Goal: Transaction & Acquisition: Obtain resource

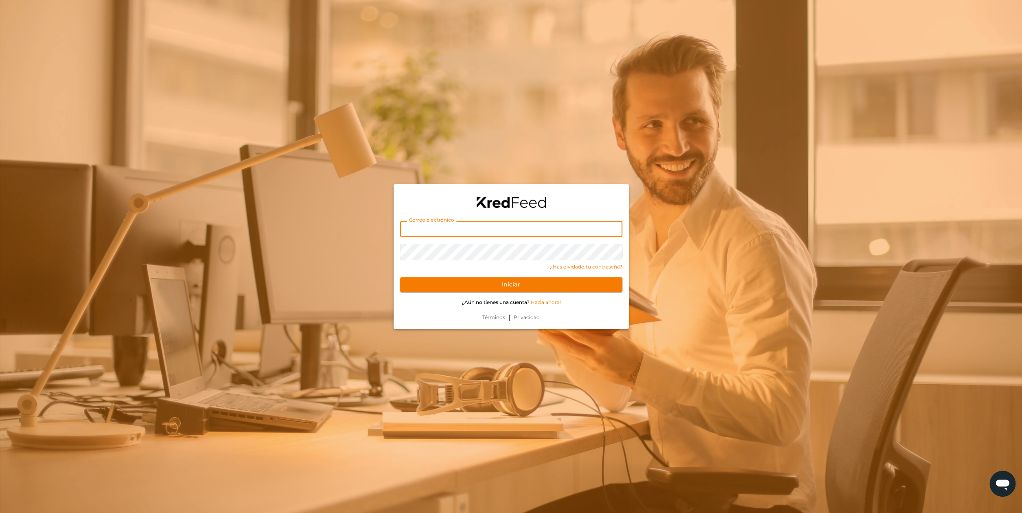
drag, startPoint x: 461, startPoint y: 227, endPoint x: 454, endPoint y: 226, distance: 7.1
click at [460, 227] on input "text" at bounding box center [511, 229] width 222 height 16
paste input "brand marketing fund (bmf) (q2 2025) - gcg-mx-2507-002 store licensing fees (sl…"
drag, startPoint x: 618, startPoint y: 231, endPoint x: 274, endPoint y: 219, distance: 344.7
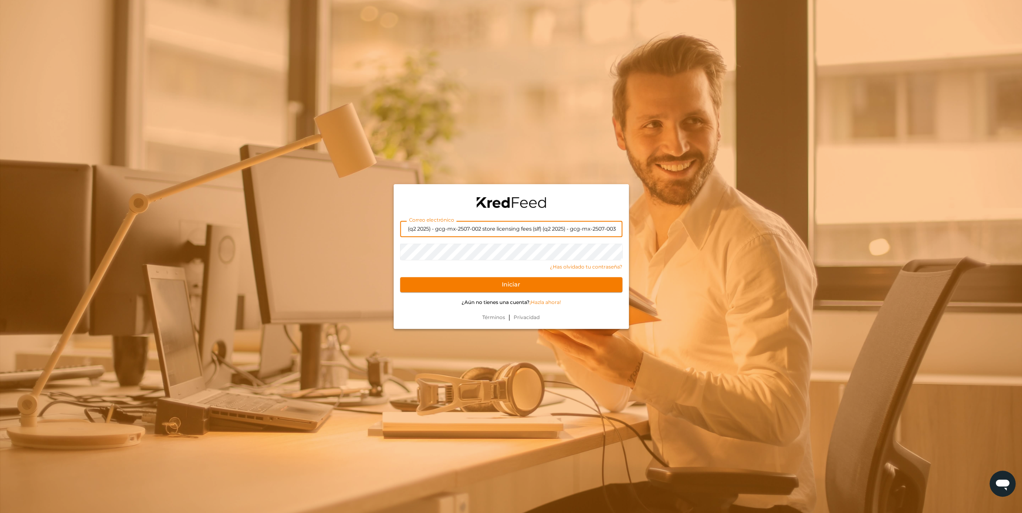
click at [274, 219] on div "Correo electrónico brand marketing fund (bmf) (q2 2025) - gcg-mx-2507-002 store…" at bounding box center [511, 256] width 1022 height 513
type input "brand marketing fund (bmf) (q2 2"
drag, startPoint x: 506, startPoint y: 231, endPoint x: 362, endPoint y: 226, distance: 144.2
click at [400, 226] on input "brand marketing fund (bmf) (q2 2" at bounding box center [511, 229] width 222 height 16
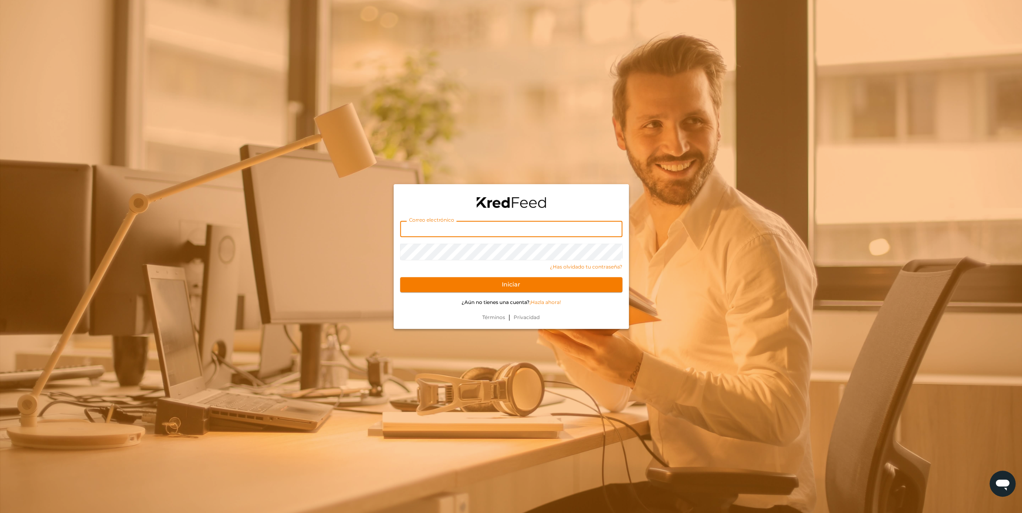
paste input "[PERSON_NAME][EMAIL_ADDRESS][DOMAIN_NAME]"
type input "[PERSON_NAME][EMAIL_ADDRESS][DOMAIN_NAME]"
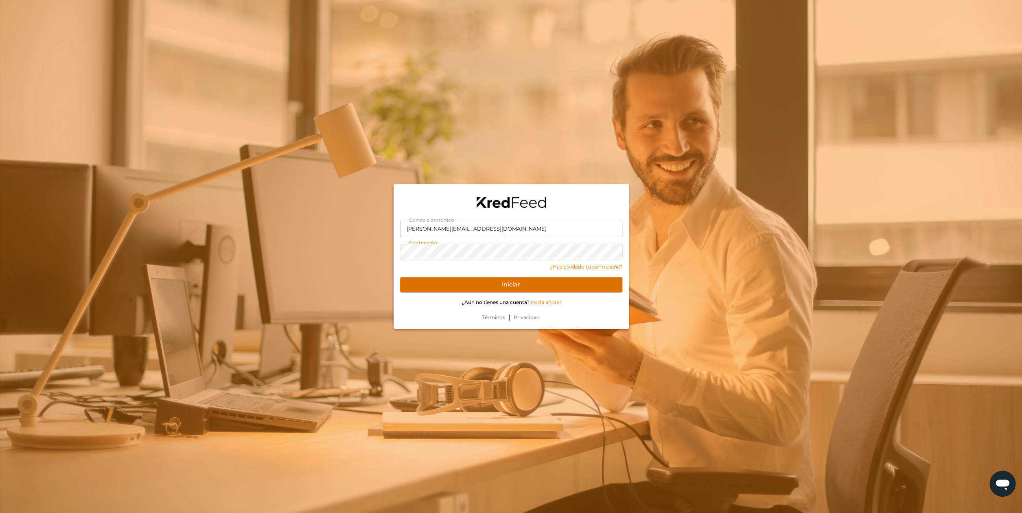
click at [502, 282] on button "Iniciar" at bounding box center [511, 284] width 222 height 15
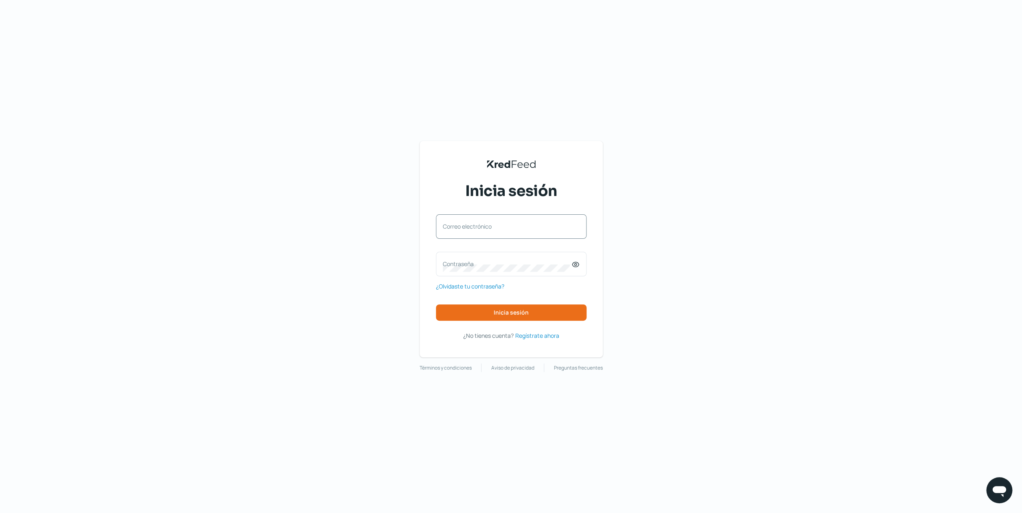
drag, startPoint x: 474, startPoint y: 229, endPoint x: 463, endPoint y: 225, distance: 11.9
click at [463, 225] on label "Correo electrónico" at bounding box center [507, 226] width 129 height 8
paste input "[PERSON_NAME][EMAIL_ADDRESS][DOMAIN_NAME]"
type input "[PERSON_NAME][EMAIL_ADDRESS][DOMAIN_NAME]"
click at [528, 314] on button "Inicia sesión" at bounding box center [511, 312] width 151 height 16
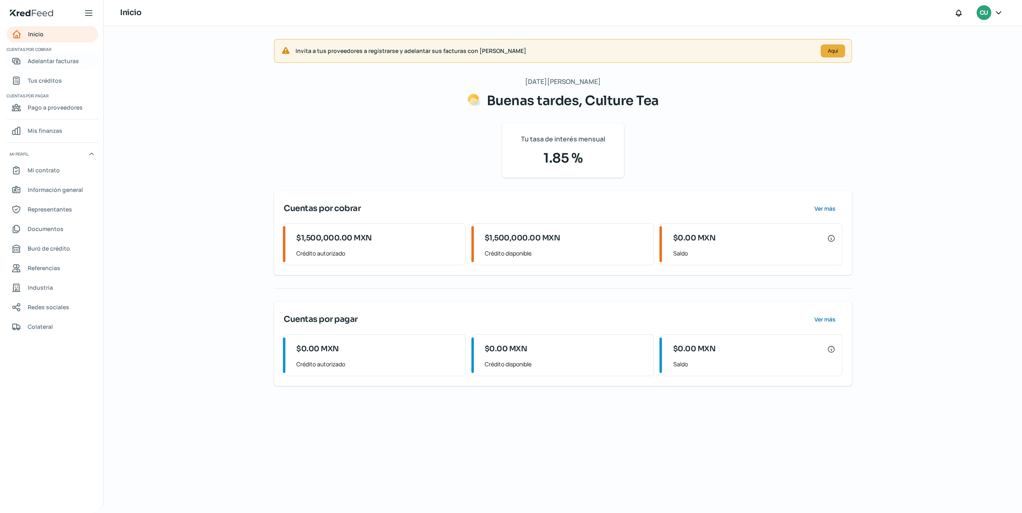
click at [39, 60] on span "Adelantar facturas" at bounding box center [53, 61] width 51 height 10
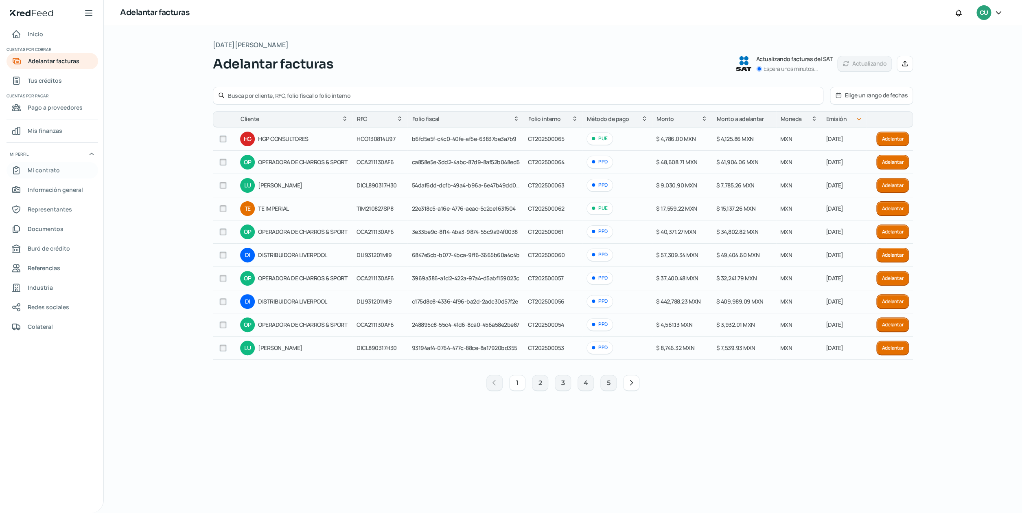
click at [57, 173] on span "Mi contrato" at bounding box center [44, 170] width 32 height 10
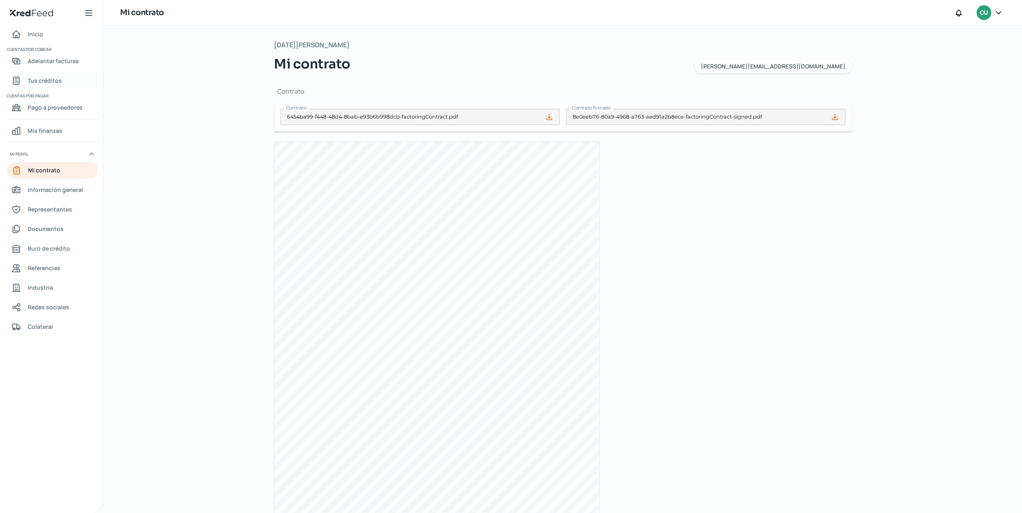
click at [49, 81] on span "Tus créditos" at bounding box center [45, 80] width 34 height 10
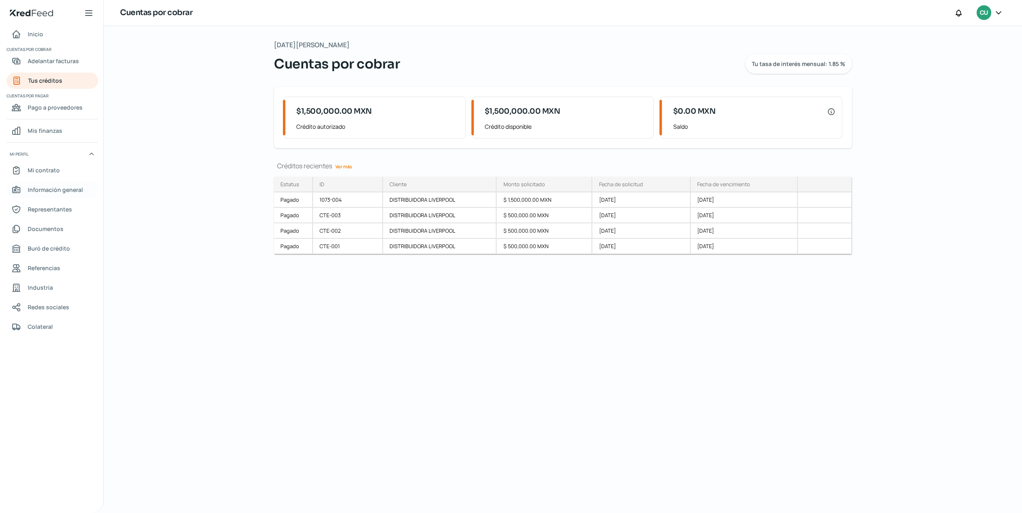
click at [48, 189] on span "Información general" at bounding box center [55, 189] width 55 height 10
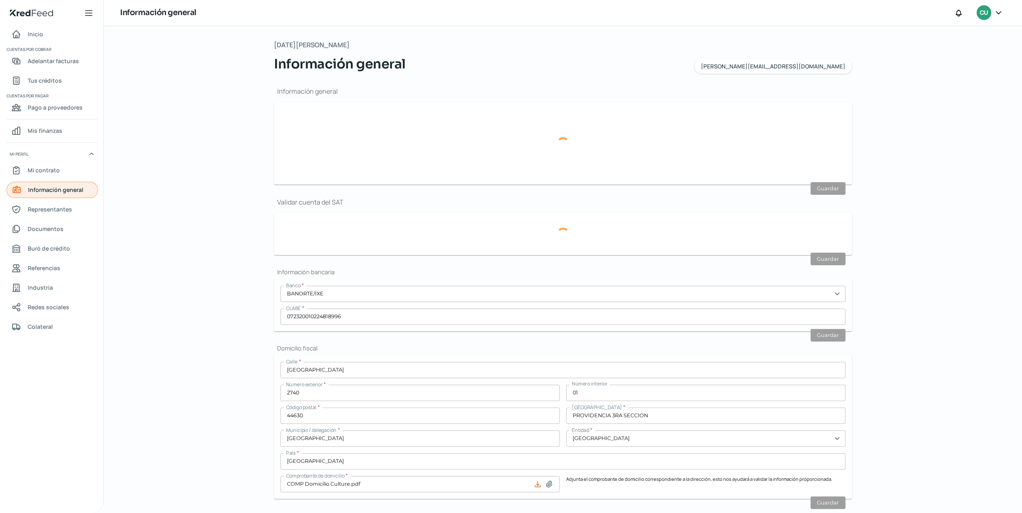
type input "[PERSON_NAME][EMAIL_ADDRESS][DOMAIN_NAME]"
type input "Personas morales del régimen general"
type input "Culture Tea"
type input "33 - 3149 - 2873"
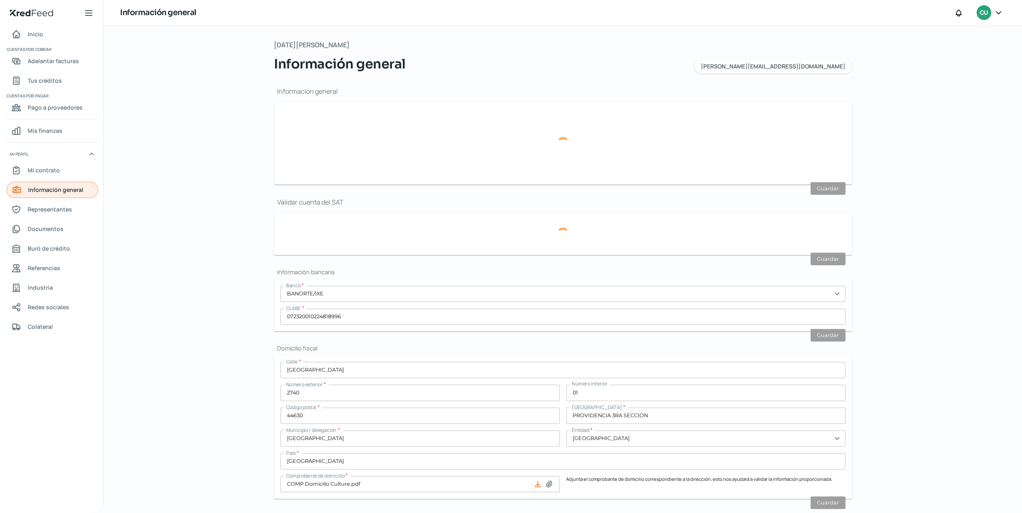
type input "CTE180723K30"
type input "[GEOGRAPHIC_DATA]"
type input "2740"
type input "01"
type input "44630"
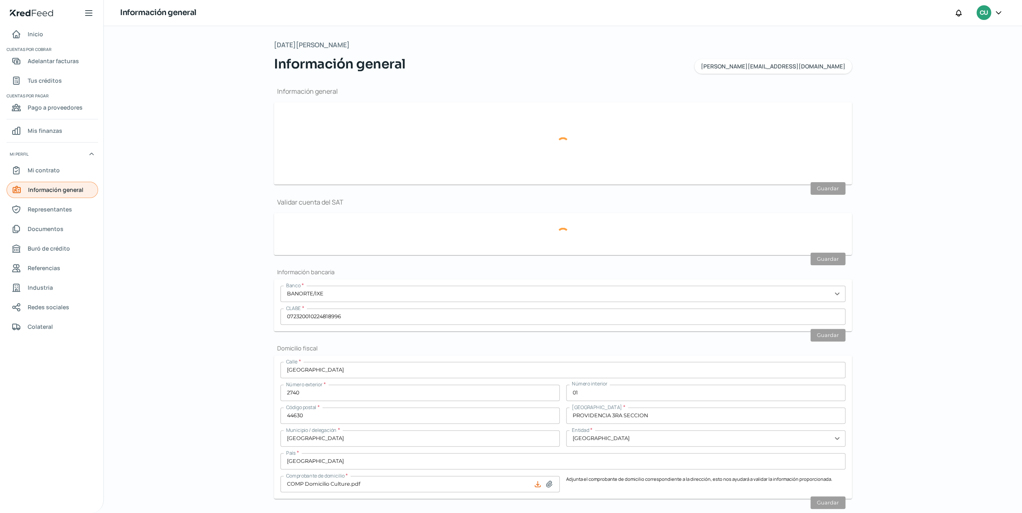
type input "PROVIDENCIA 3RA SECCION"
type input "[GEOGRAPHIC_DATA]"
type input "3"
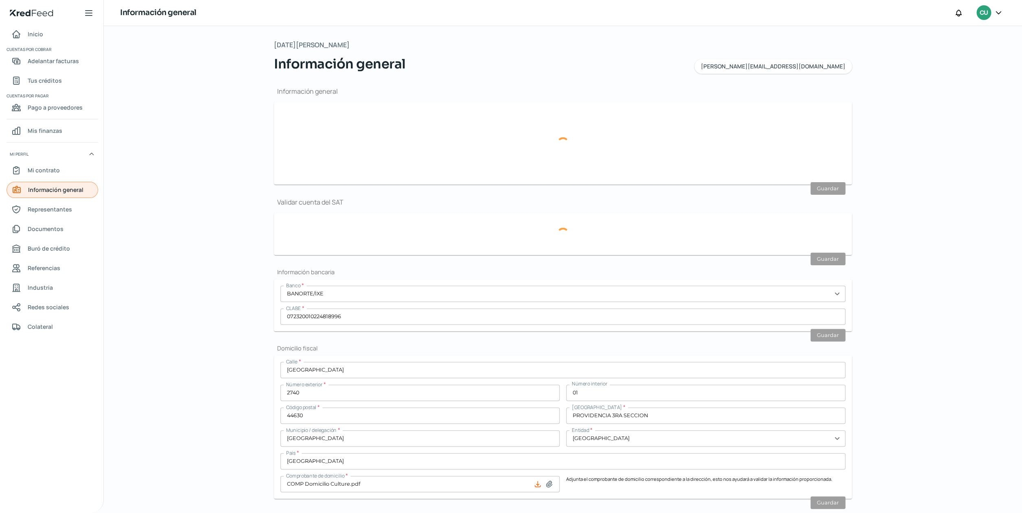
type input "10"
type input "Rentada"
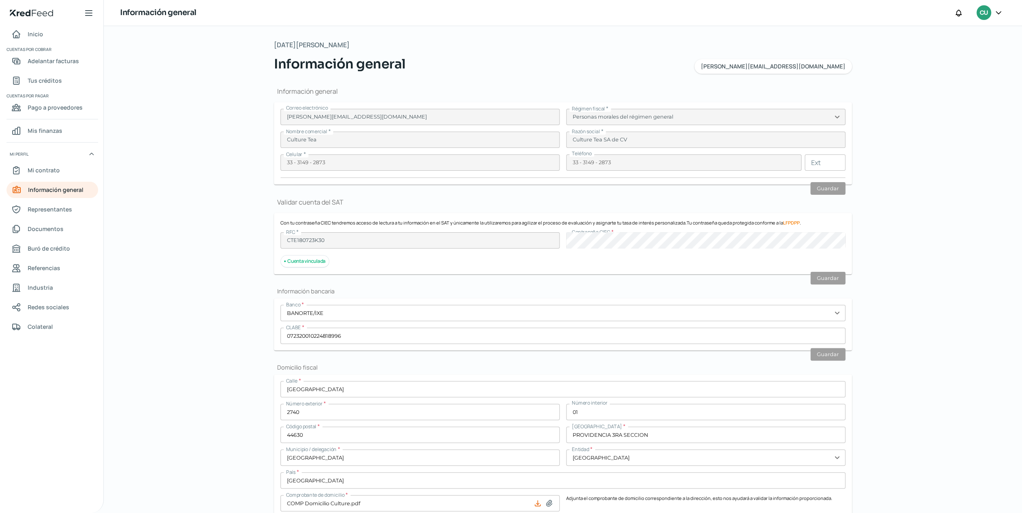
click at [86, 13] on icon at bounding box center [89, 13] width 7 height 5
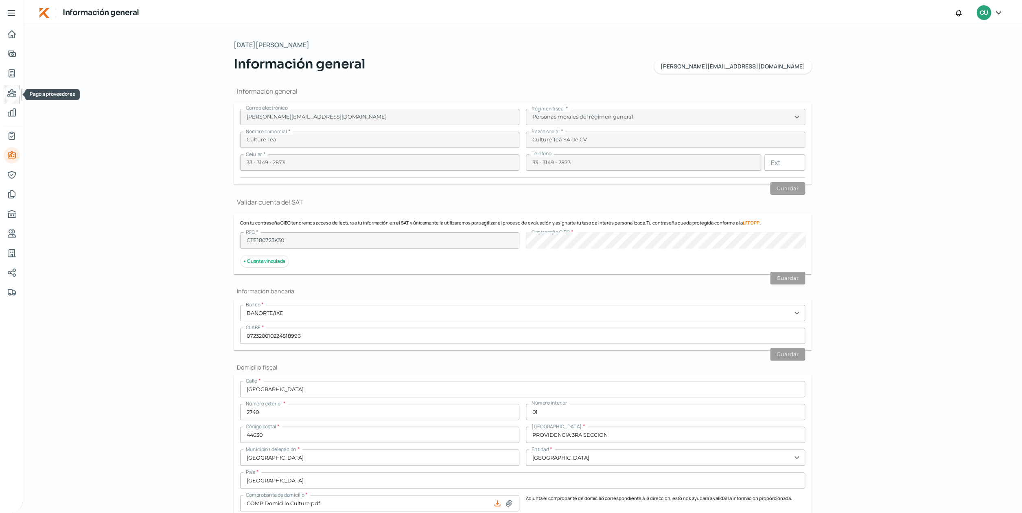
click at [9, 93] on icon "Pago a proveedores" at bounding box center [12, 93] width 8 height 7
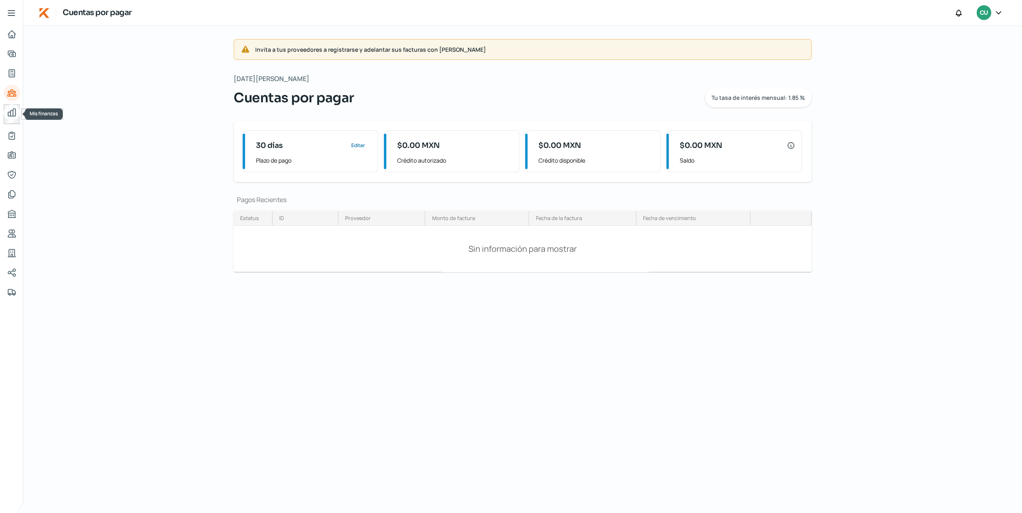
click at [14, 114] on icon "Mis finanzas" at bounding box center [12, 112] width 10 height 10
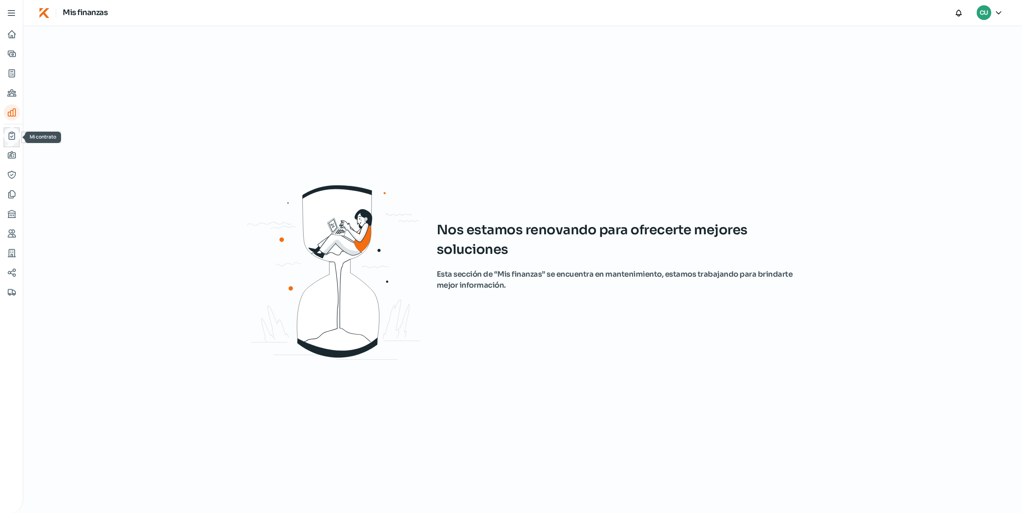
click at [11, 136] on icon "Mi contrato" at bounding box center [12, 136] width 10 height 10
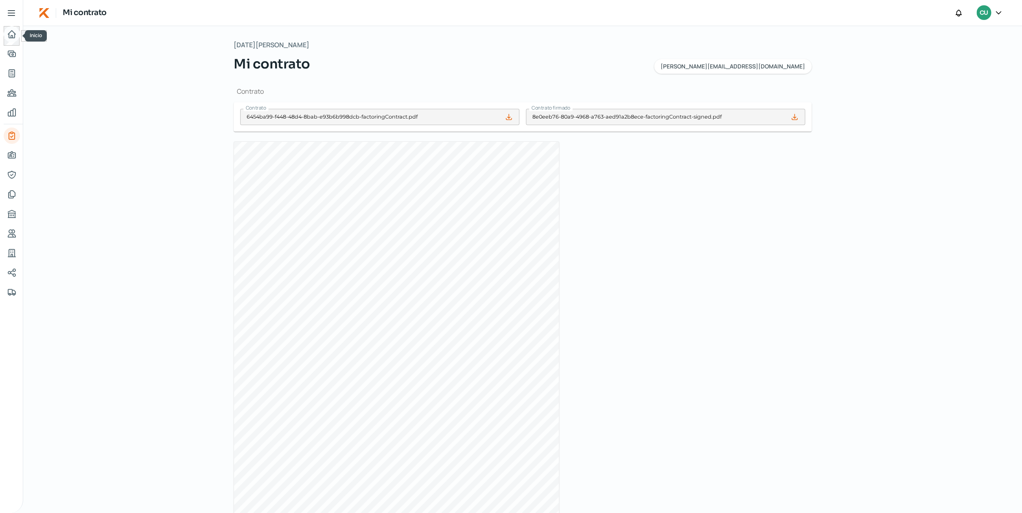
click at [14, 34] on icon "Inicio" at bounding box center [12, 34] width 10 height 10
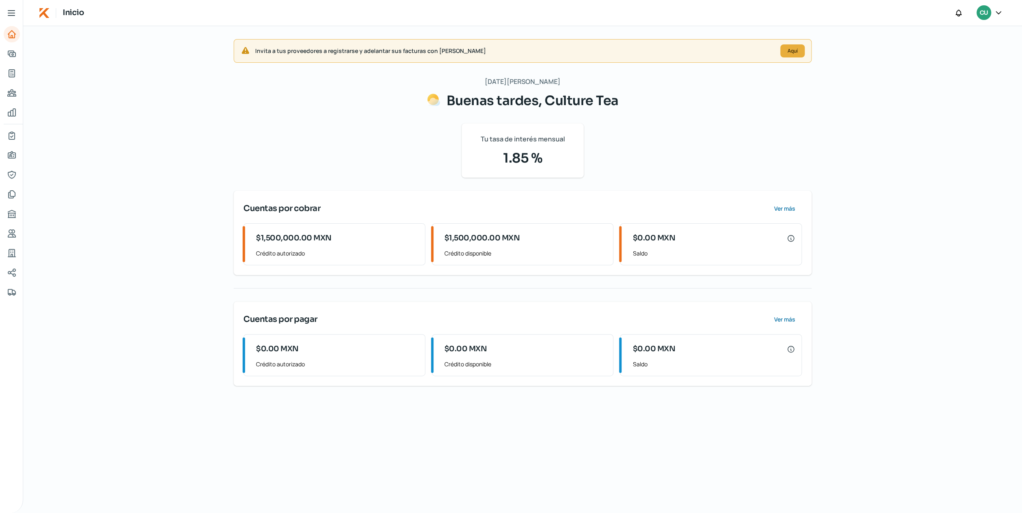
click at [16, 13] on icon at bounding box center [12, 13] width 10 height 10
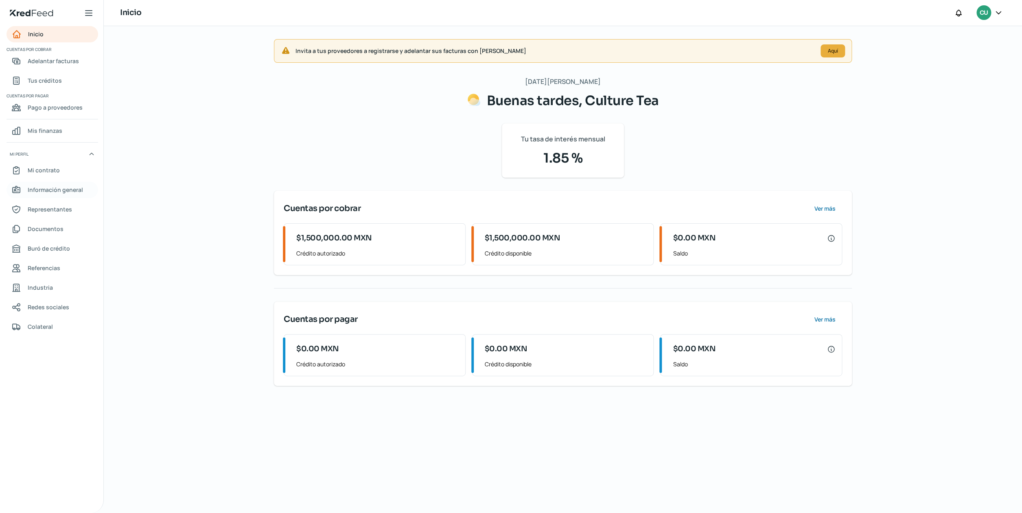
click at [49, 191] on span "Información general" at bounding box center [55, 189] width 55 height 10
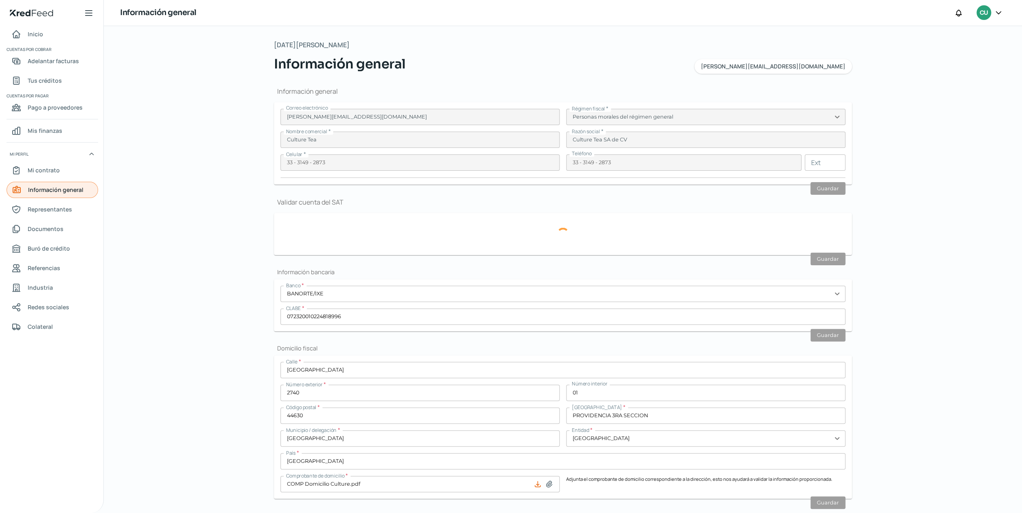
type input "CTE180723K30"
type input "[GEOGRAPHIC_DATA]"
type input "2740"
type input "01"
type input "44630"
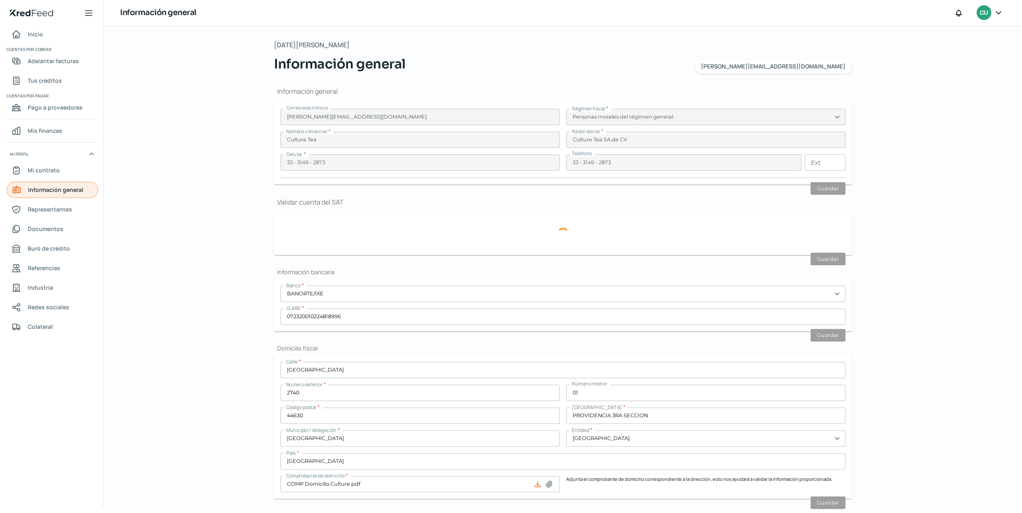
type input "PROVIDENCIA 3RA SECCION"
type input "[GEOGRAPHIC_DATA]"
type input "3"
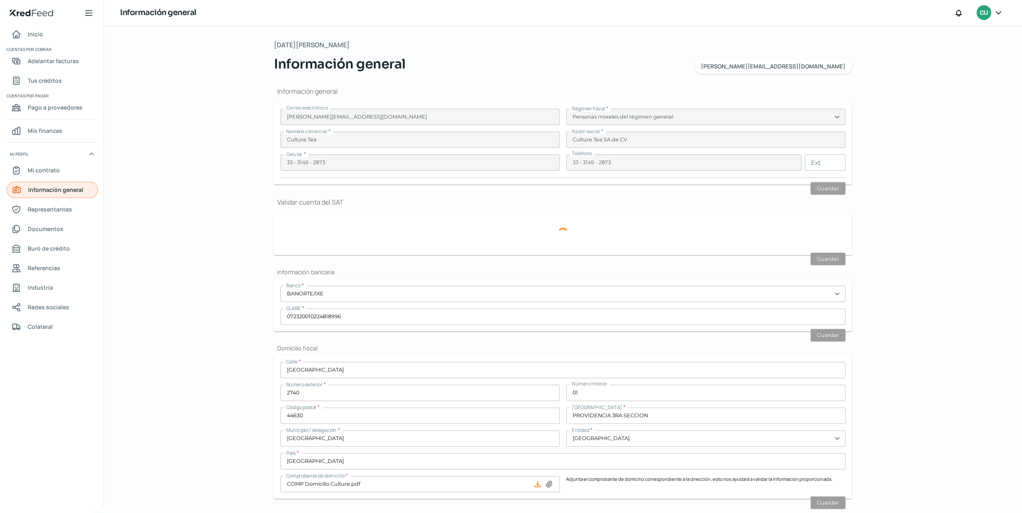
type input "10"
type input "Rentada"
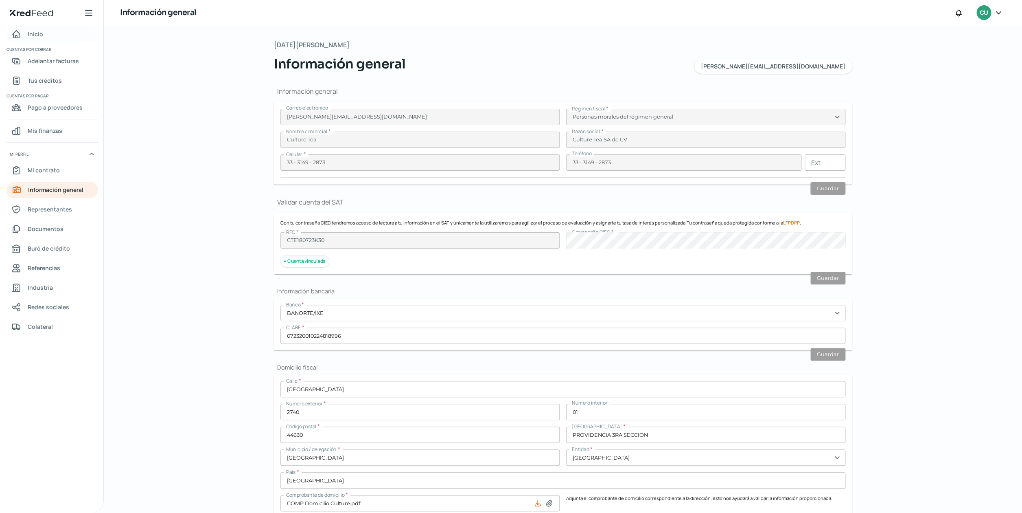
click at [41, 33] on span "Inicio" at bounding box center [35, 34] width 15 height 10
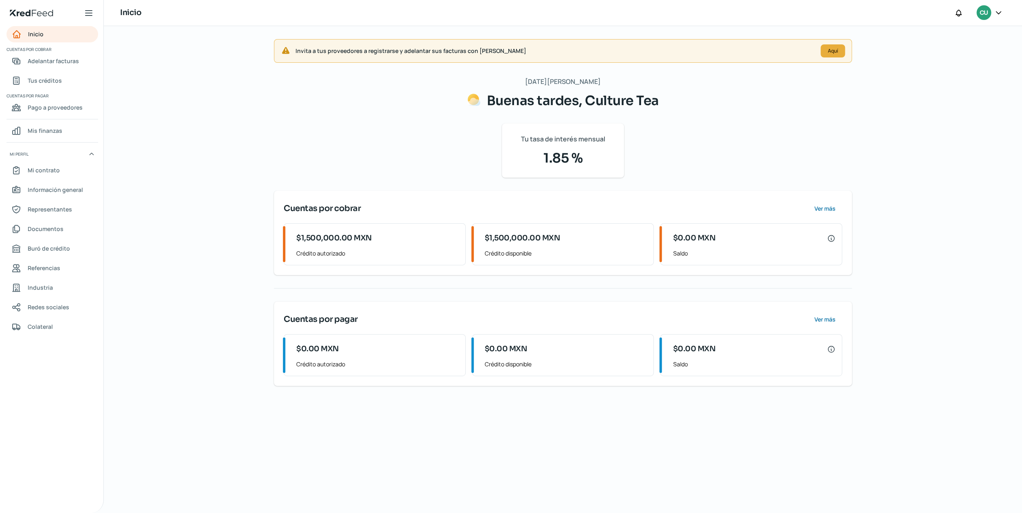
click at [83, 13] on div "Inicio | KredFeed" at bounding box center [51, 13] width 103 height 26
click at [88, 12] on icon at bounding box center [89, 13] width 10 height 10
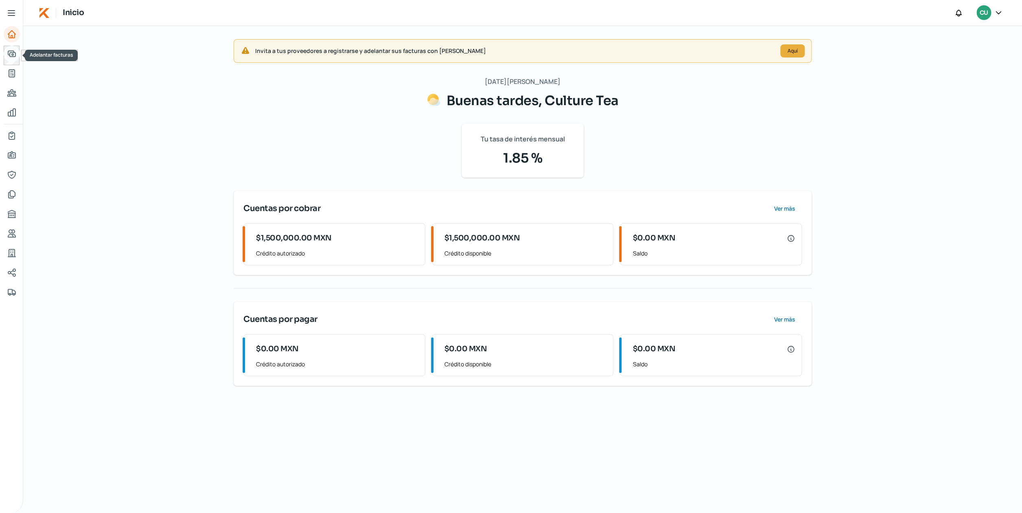
click at [16, 55] on icon "Adelantar facturas" at bounding box center [12, 54] width 10 height 10
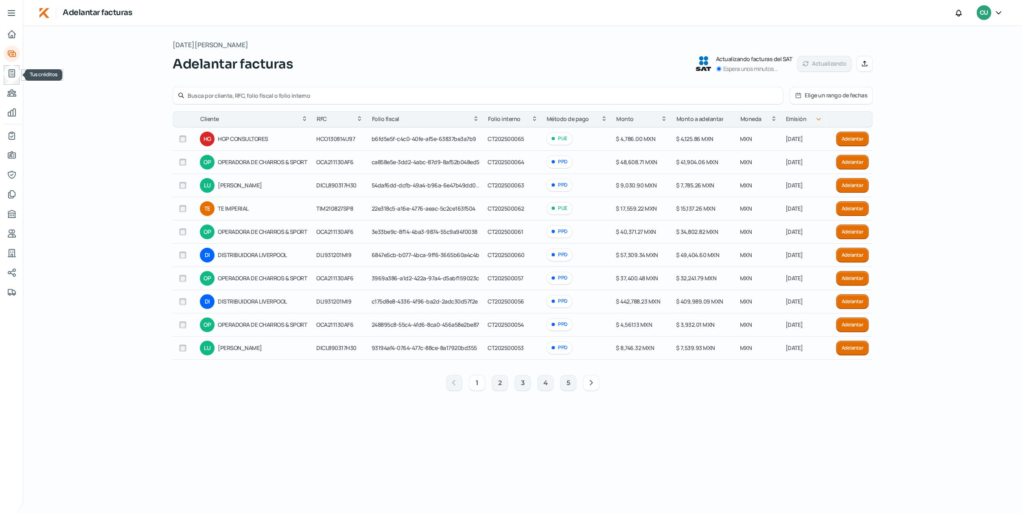
click at [14, 73] on icon "Tus créditos" at bounding box center [12, 73] width 10 height 10
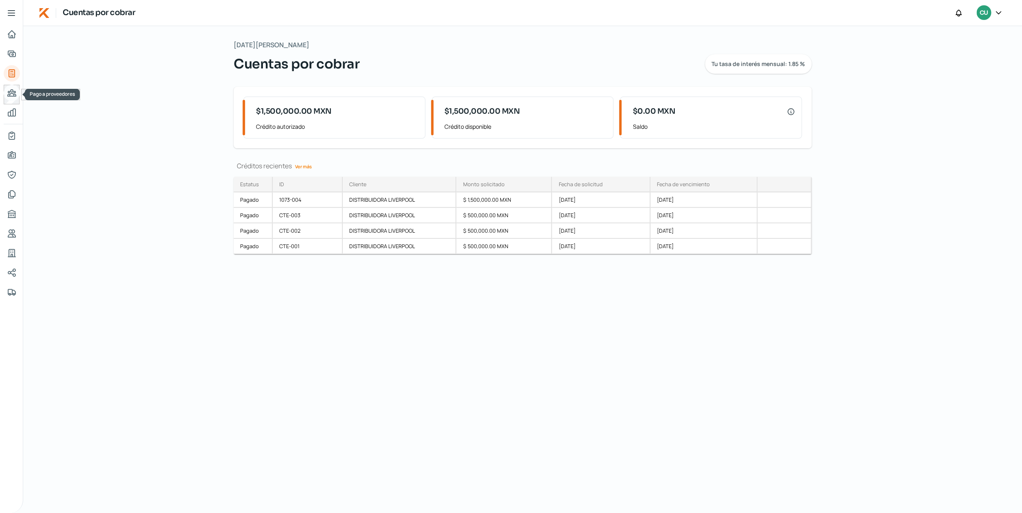
click at [15, 95] on icon "Pago a proveedores" at bounding box center [12, 93] width 10 height 10
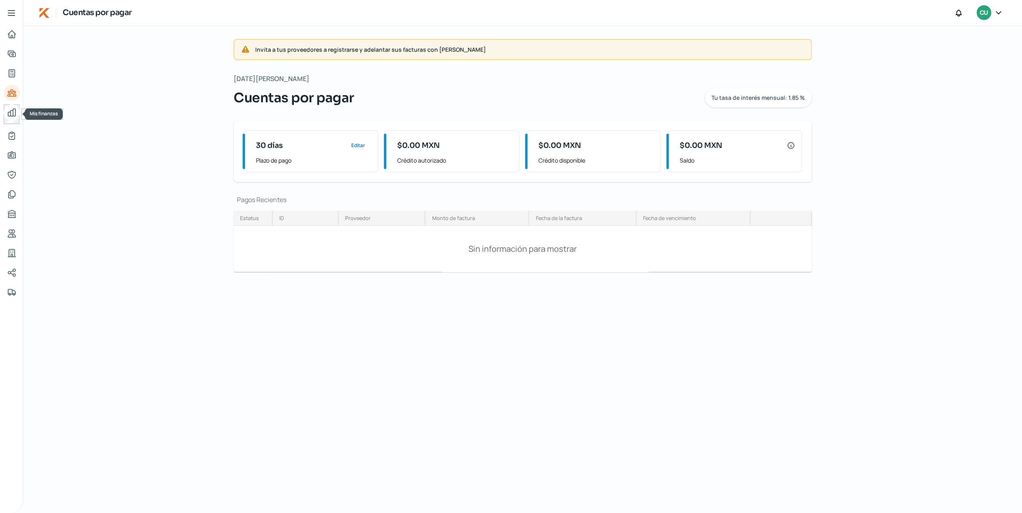
click at [11, 110] on icon "Mis finanzas" at bounding box center [12, 112] width 10 height 10
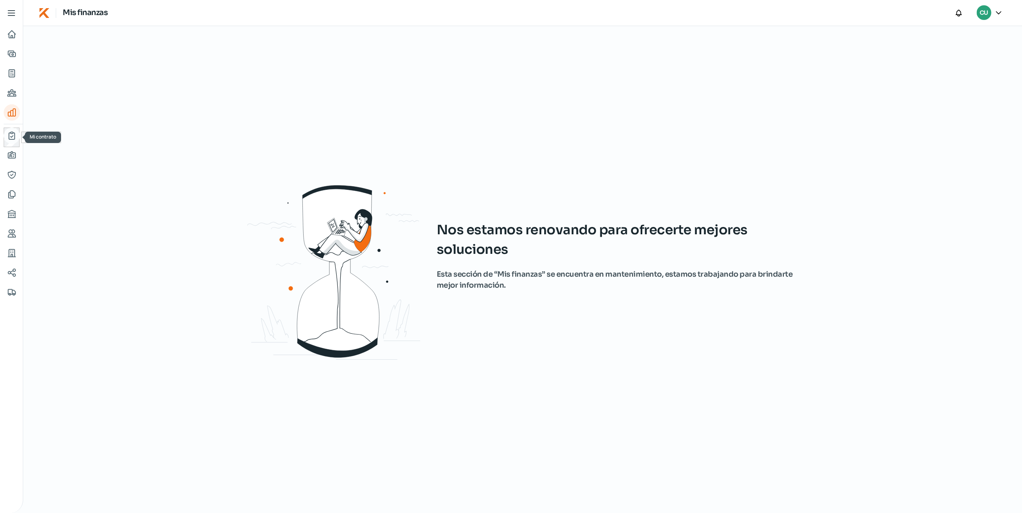
click at [11, 137] on icon "Mi contrato" at bounding box center [12, 135] width 6 height 7
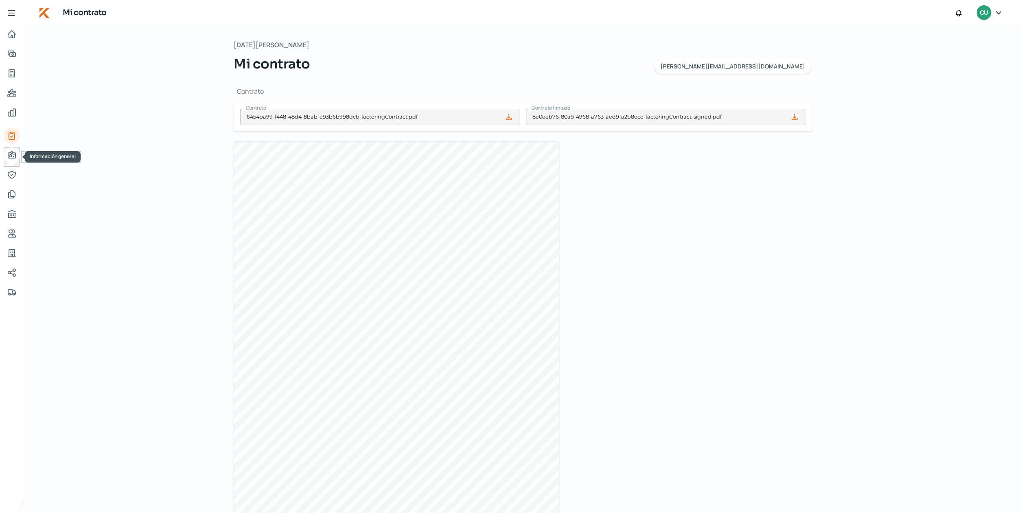
click at [11, 156] on icon "Información general" at bounding box center [11, 154] width 7 height 7
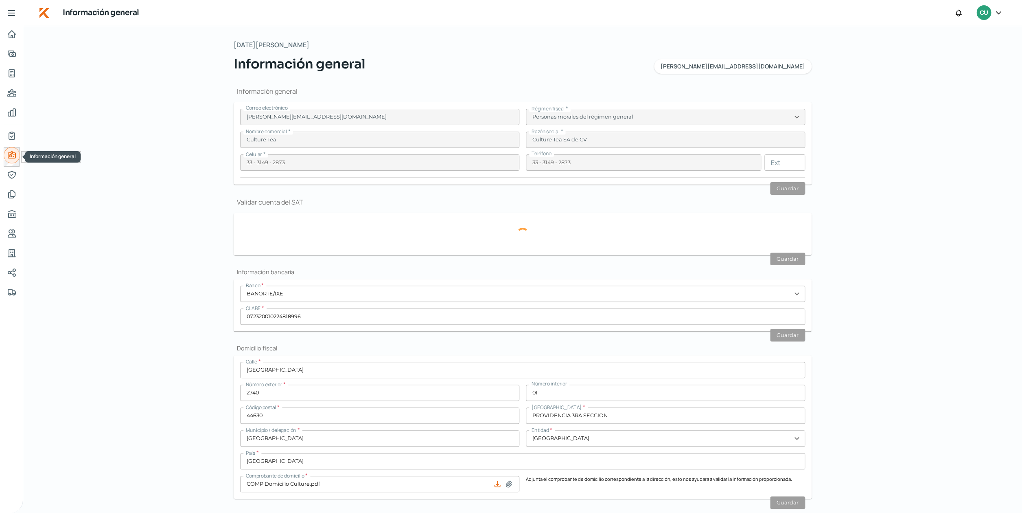
type input "CTE180723K30"
type input "[GEOGRAPHIC_DATA]"
type input "2740"
type input "01"
type input "44630"
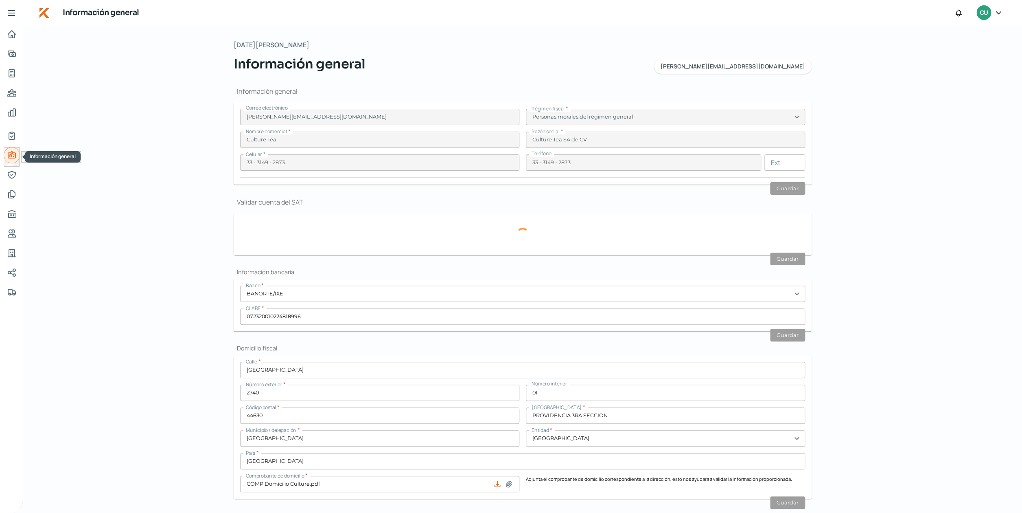
type input "PROVIDENCIA 3RA SECCION"
type input "[GEOGRAPHIC_DATA]"
type input "3"
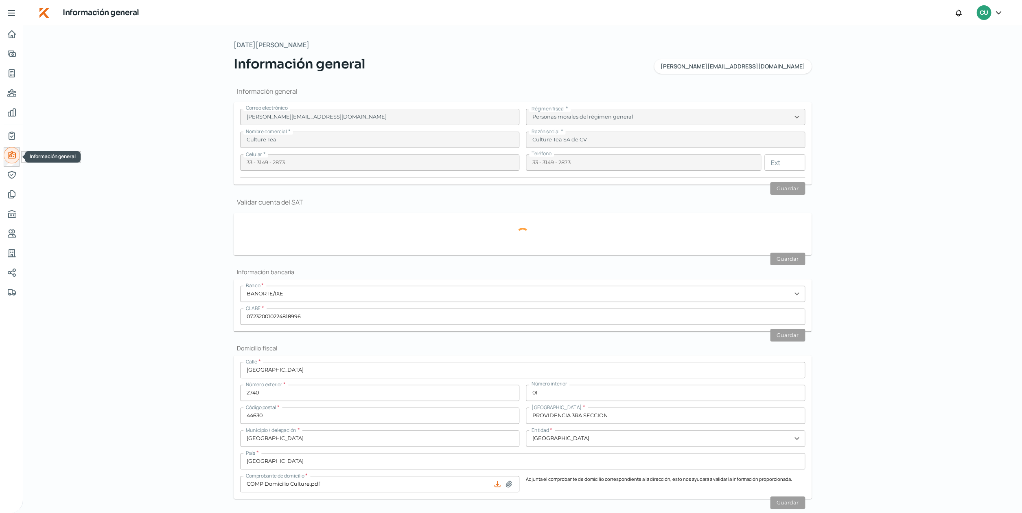
type input "10"
type input "Rentada"
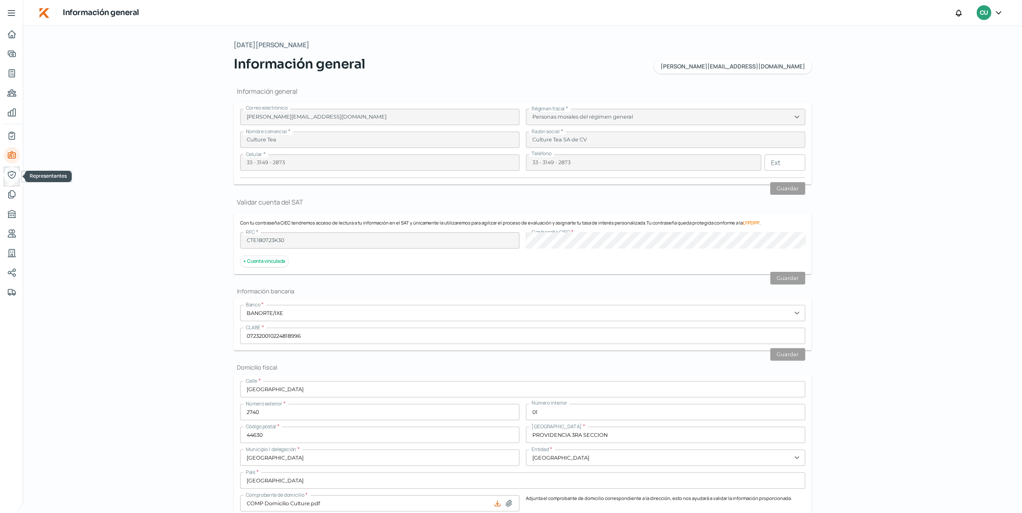
click at [11, 176] on icon "Representantes" at bounding box center [12, 175] width 10 height 10
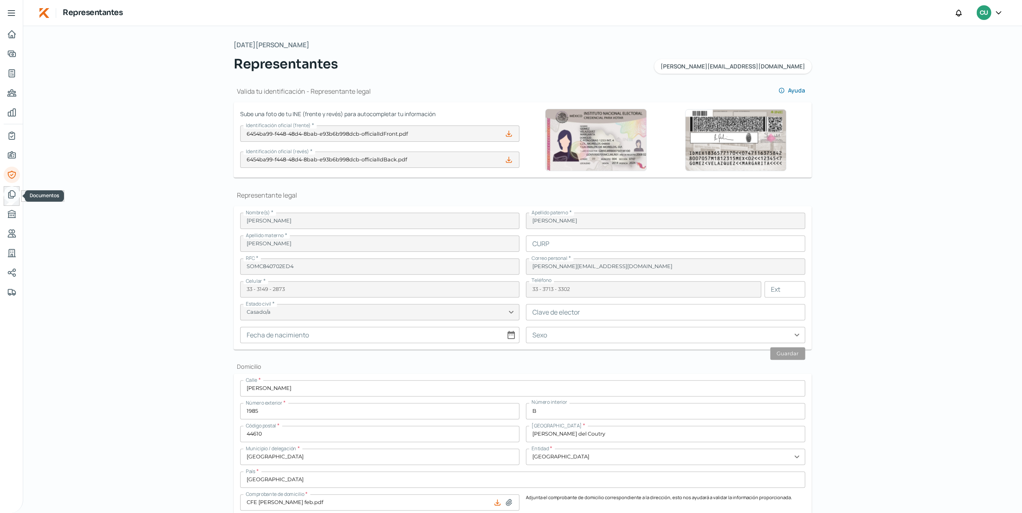
click at [11, 192] on icon "Documentos" at bounding box center [12, 194] width 10 height 10
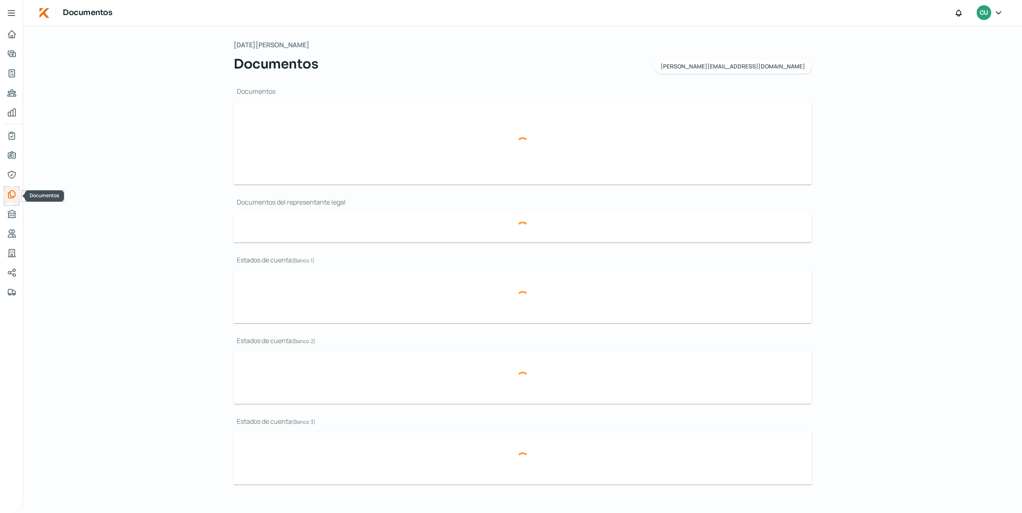
type input "CSF Culture Tea.pdf"
type input "Gong cha.png"
type input "Posicion financiera balance general CULTURE TEA.pdf"
type input "AC y Poderes Culture.pdf"
type input "ESTADO DE CUENTA BANCARIO BBVA CULTURE TEA [DATE].pdf"
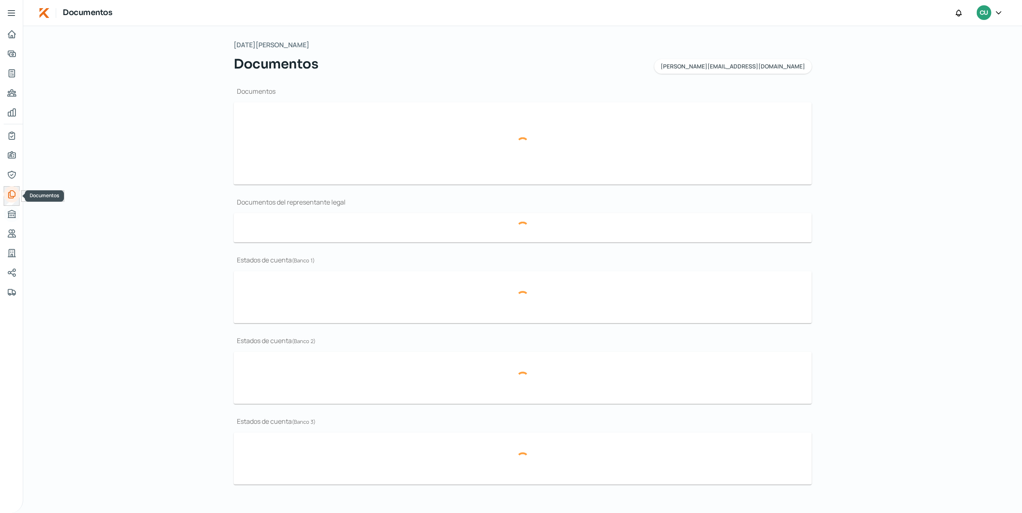
type input "ESTADO DE CUENTA BANCARIO BBVA CULTURE TEA [DATE].pdf"
type input "ESTADO DE CUENTA BANCARIO BANORTE CULTURE TEA [DATE].PDF"
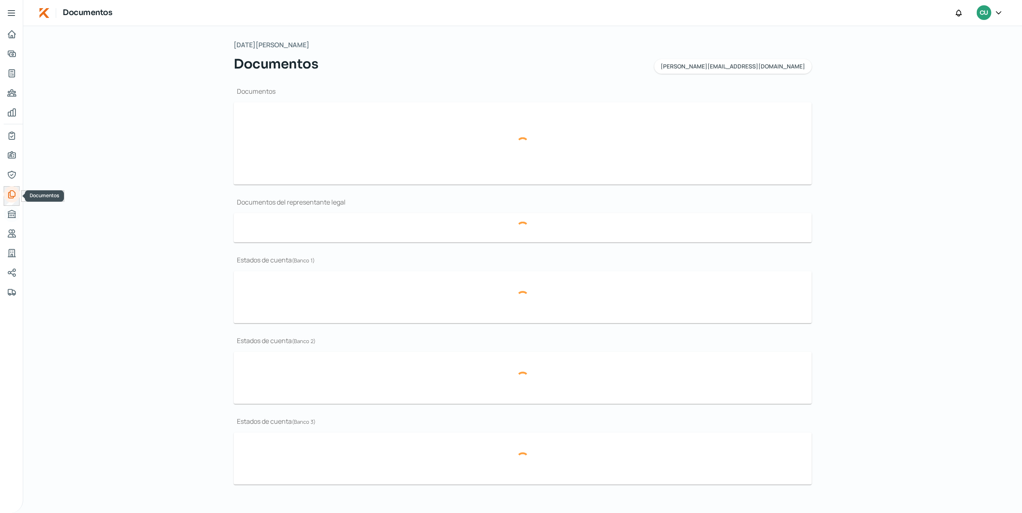
type input "2025400024198.pdf"
type input "2025200024198.pdf"
type input "2025100024198.pdf"
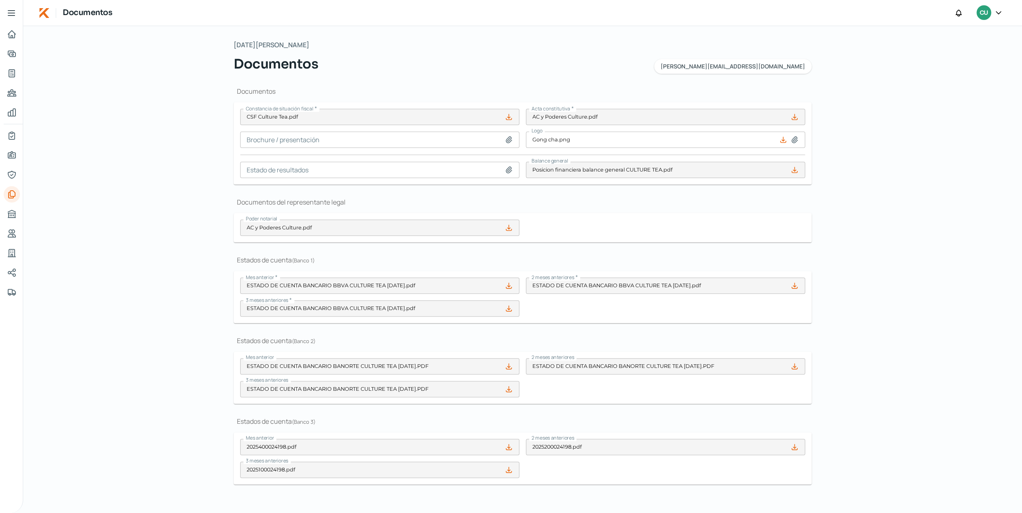
scroll to position [5, 0]
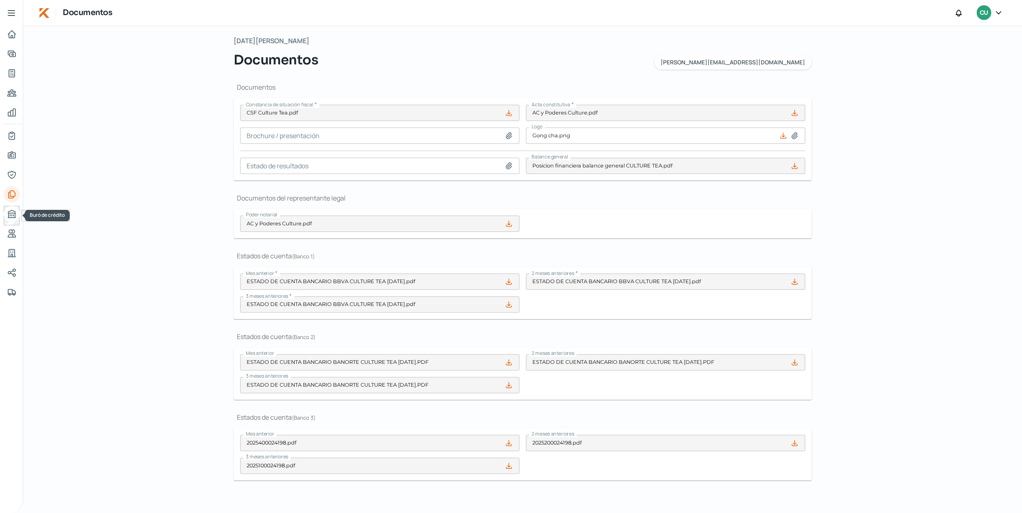
click at [14, 215] on icon "Buró de crédito" at bounding box center [12, 214] width 10 height 10
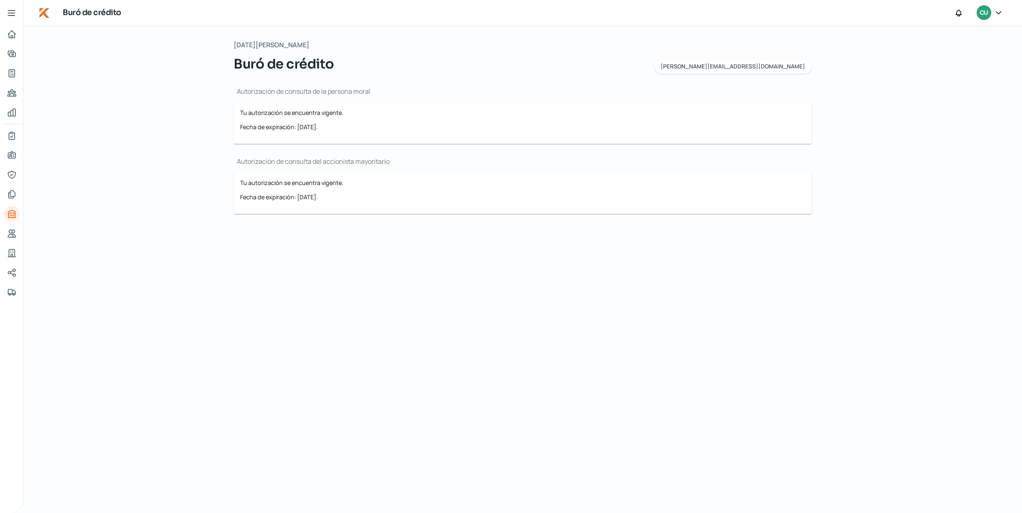
click at [14, 13] on icon at bounding box center [11, 13] width 7 height 5
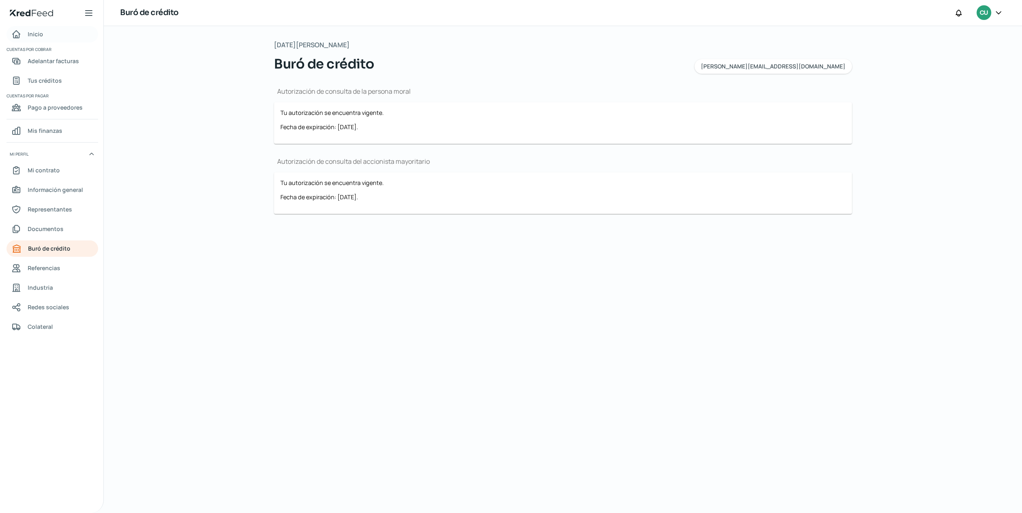
click at [33, 35] on span "Inicio" at bounding box center [35, 34] width 15 height 10
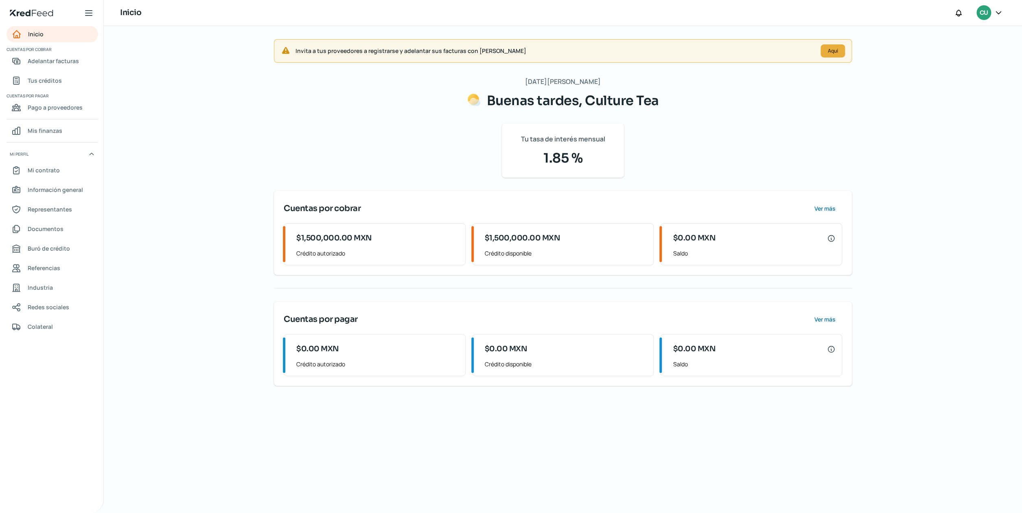
click at [87, 12] on icon at bounding box center [89, 13] width 10 height 10
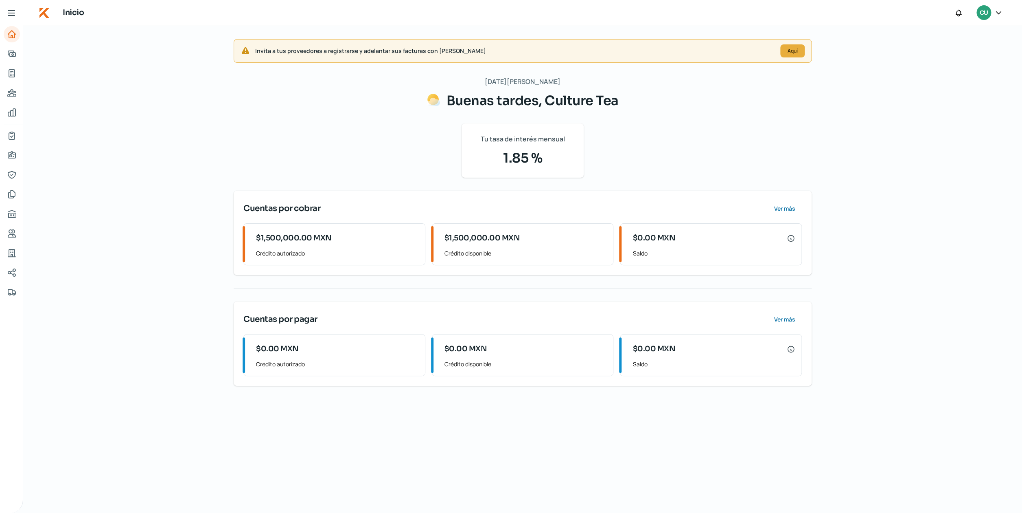
click at [9, 11] on icon at bounding box center [12, 13] width 10 height 10
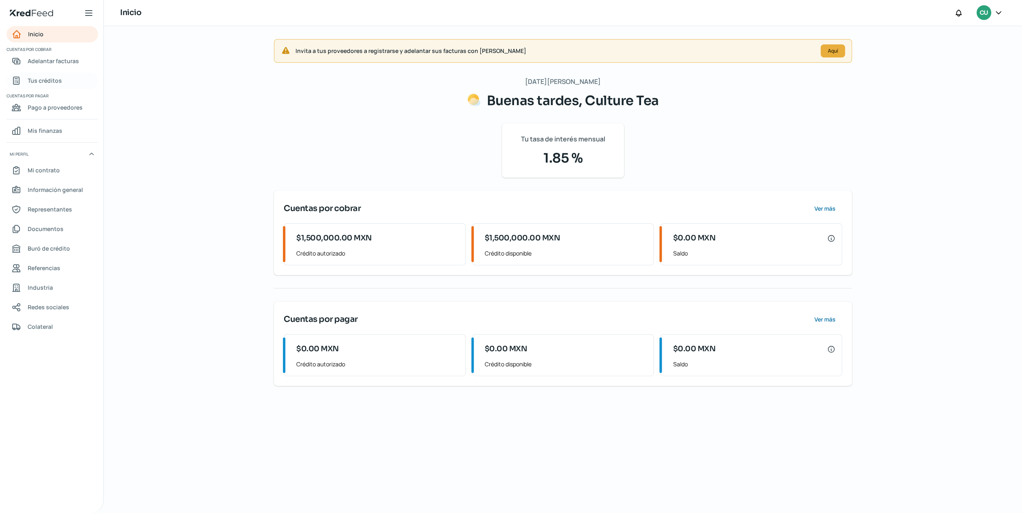
click at [54, 76] on span "Tus créditos" at bounding box center [45, 80] width 34 height 10
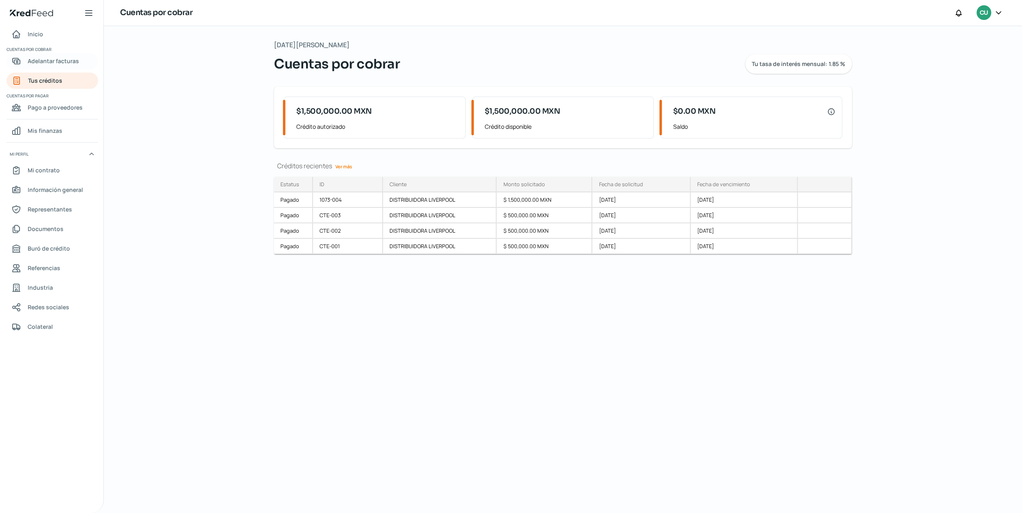
click at [55, 62] on span "Adelantar facturas" at bounding box center [53, 61] width 51 height 10
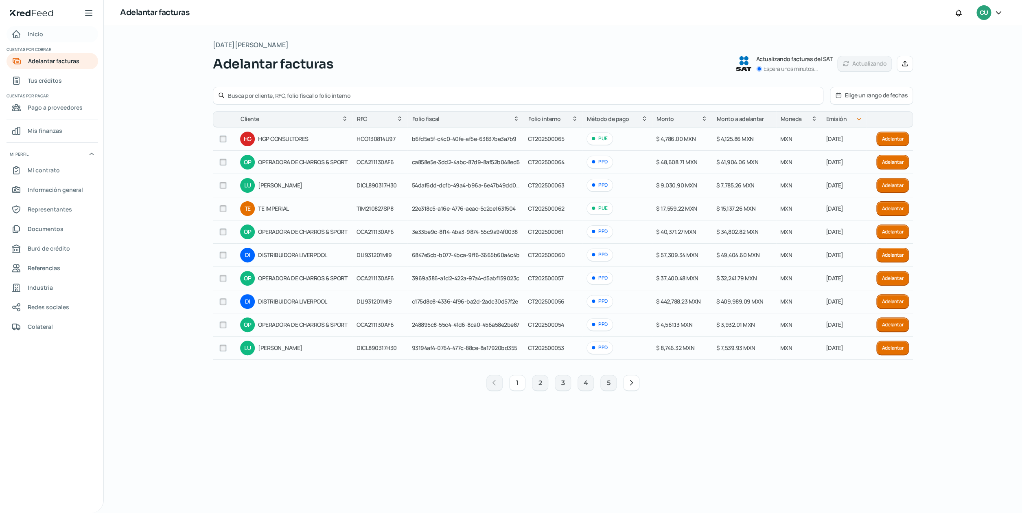
click at [28, 35] on span "Inicio" at bounding box center [35, 34] width 15 height 10
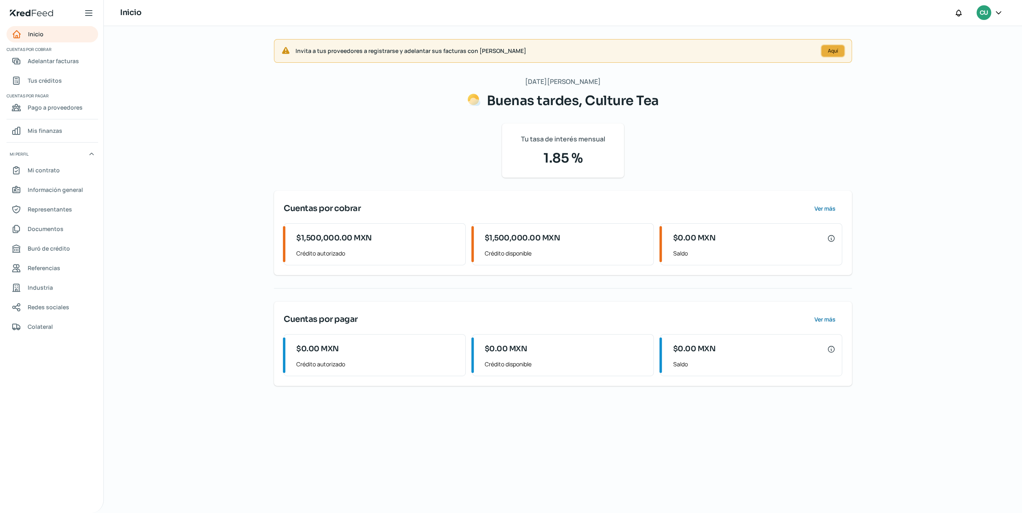
click at [832, 53] on span "Aquí" at bounding box center [833, 50] width 10 height 5
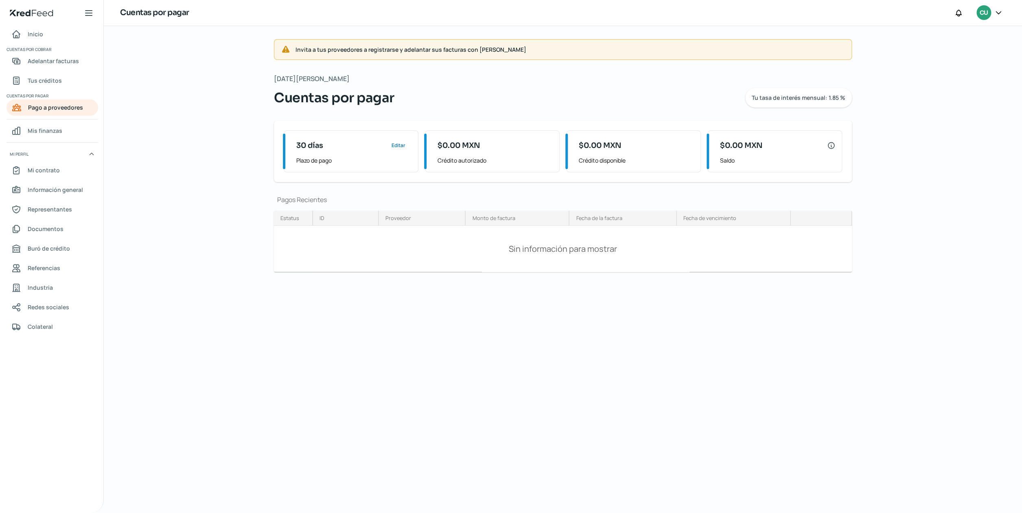
click at [322, 47] on span "Invita a tus proveedores a registrarse y adelantar sus facturas con [PERSON_NAM…" at bounding box center [571, 49] width 550 height 10
click at [55, 58] on span "Adelantar facturas" at bounding box center [53, 61] width 51 height 10
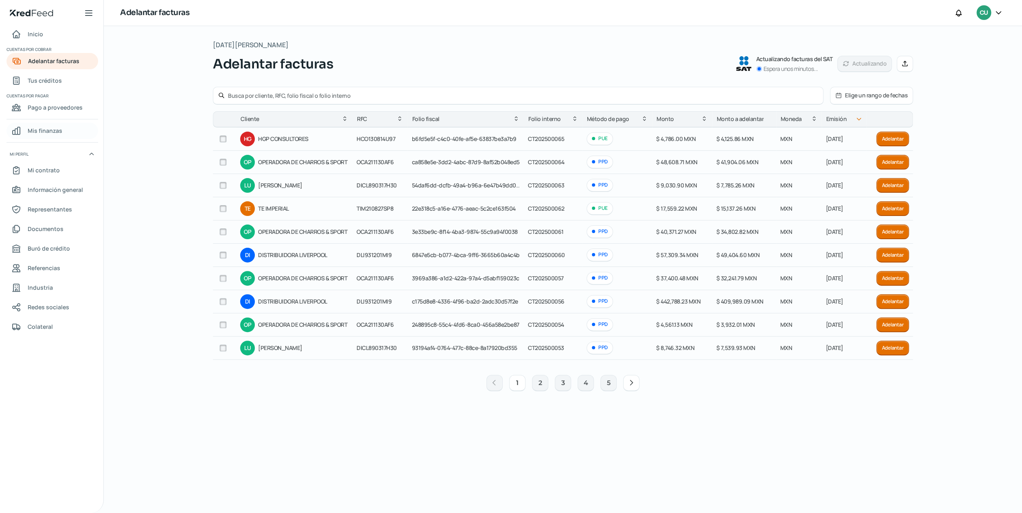
click at [46, 129] on span "Mis finanzas" at bounding box center [45, 130] width 35 height 10
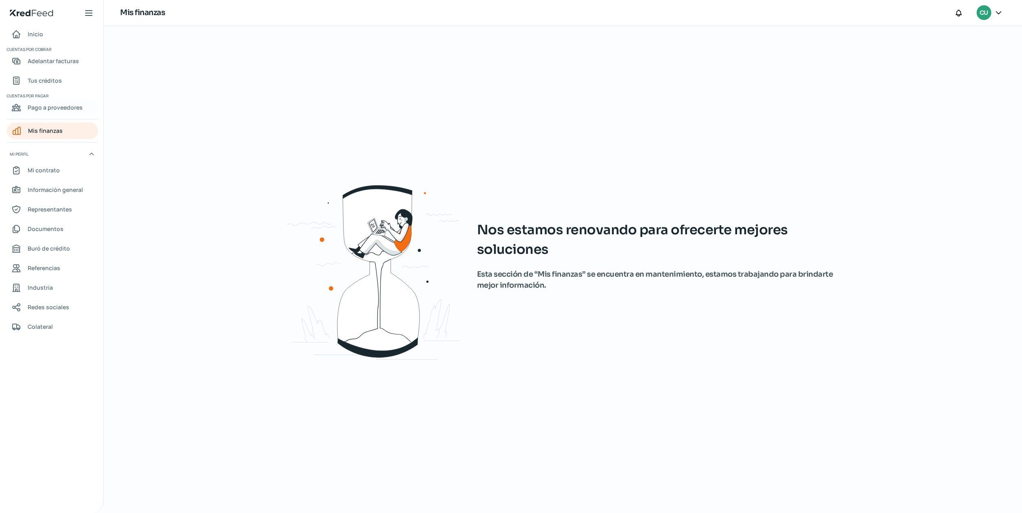
click at [61, 108] on span "Pago a proveedores" at bounding box center [55, 107] width 55 height 10
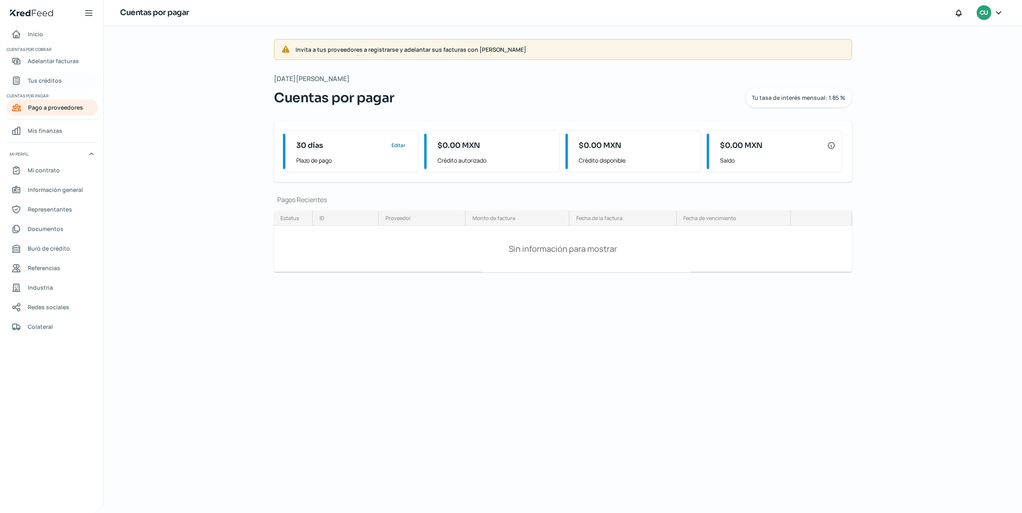
click at [44, 80] on span "Tus créditos" at bounding box center [45, 80] width 34 height 10
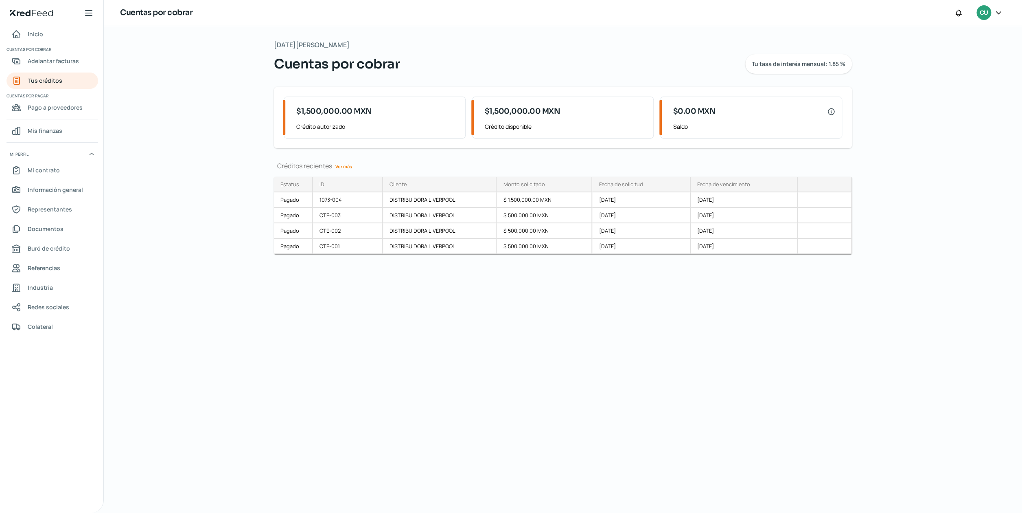
click at [993, 9] on div at bounding box center [999, 12] width 15 height 15
click at [996, 12] on icon at bounding box center [999, 13] width 8 height 8
click at [40, 36] on span "Inicio" at bounding box center [35, 34] width 15 height 10
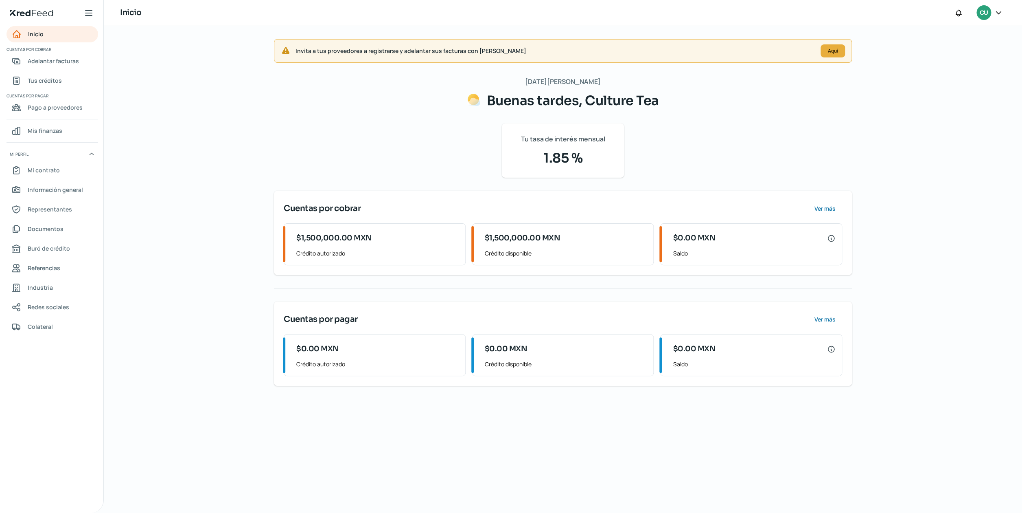
click at [93, 15] on icon at bounding box center [89, 13] width 10 height 10
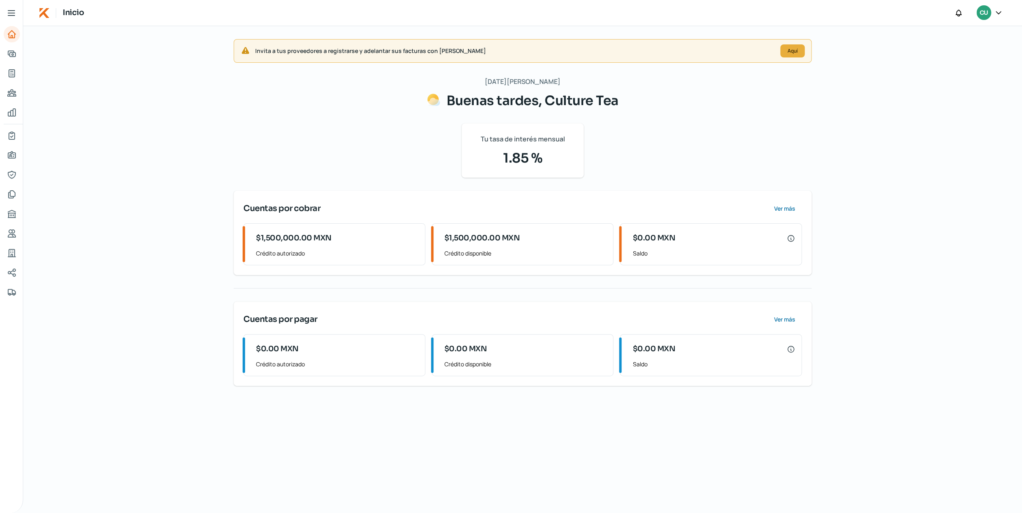
click at [15, 11] on icon at bounding box center [11, 13] width 7 height 5
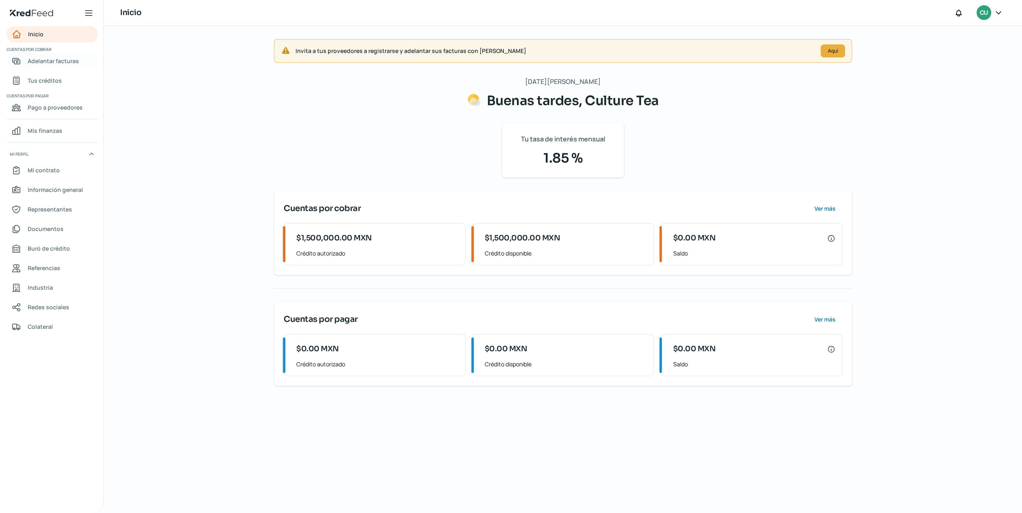
click at [46, 64] on span "Adelantar facturas" at bounding box center [53, 61] width 51 height 10
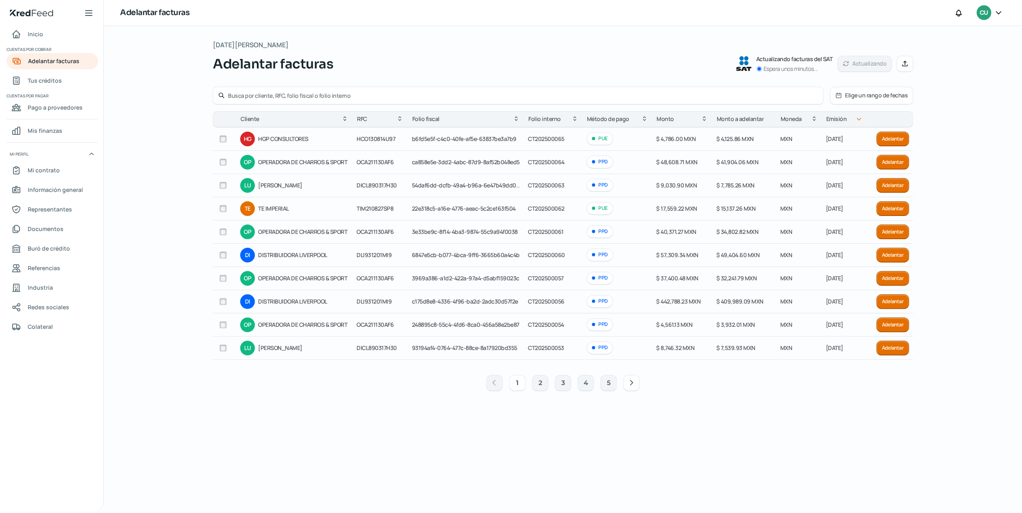
click at [880, 99] on button "Elige un rango de fechas" at bounding box center [872, 95] width 82 height 17
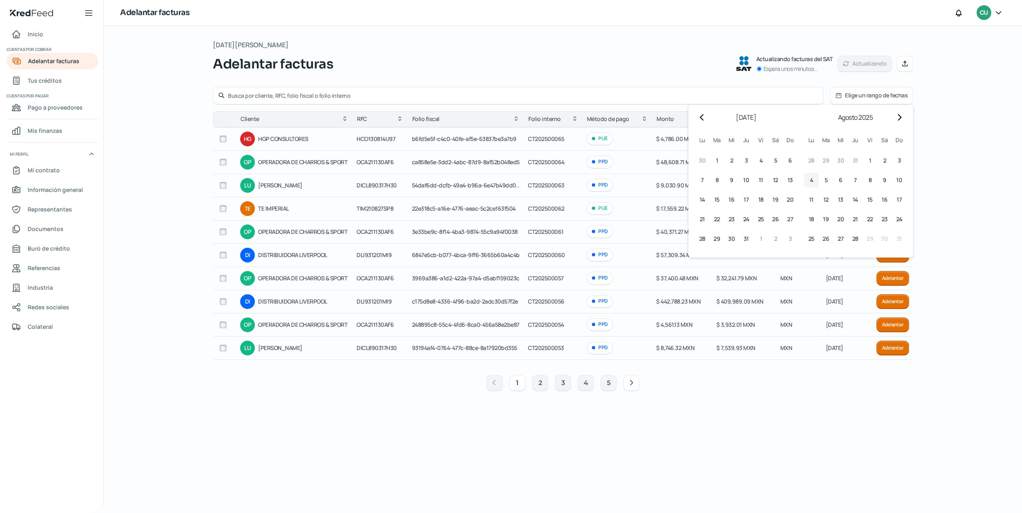
click at [813, 181] on span "4" at bounding box center [811, 180] width 3 height 10
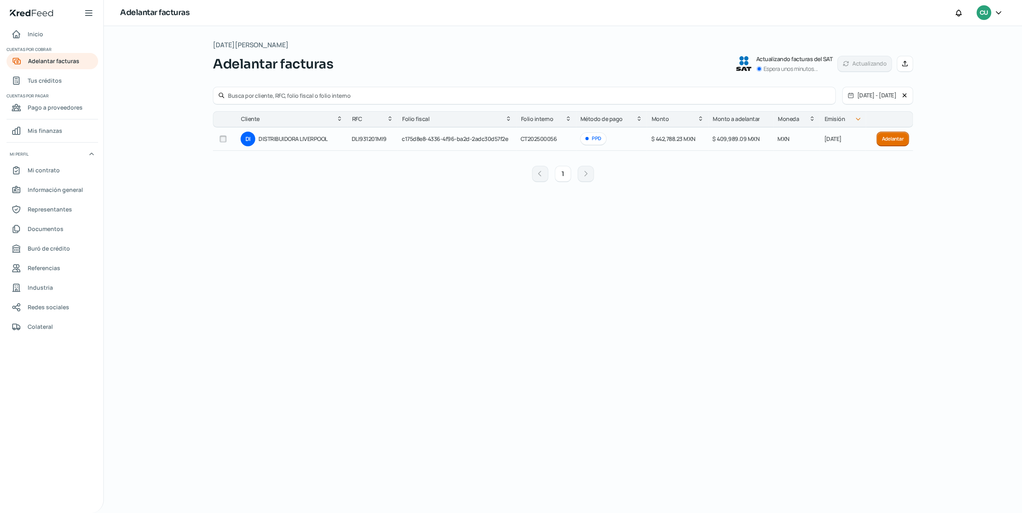
click at [847, 96] on button "[DATE] - [DATE]" at bounding box center [872, 95] width 59 height 17
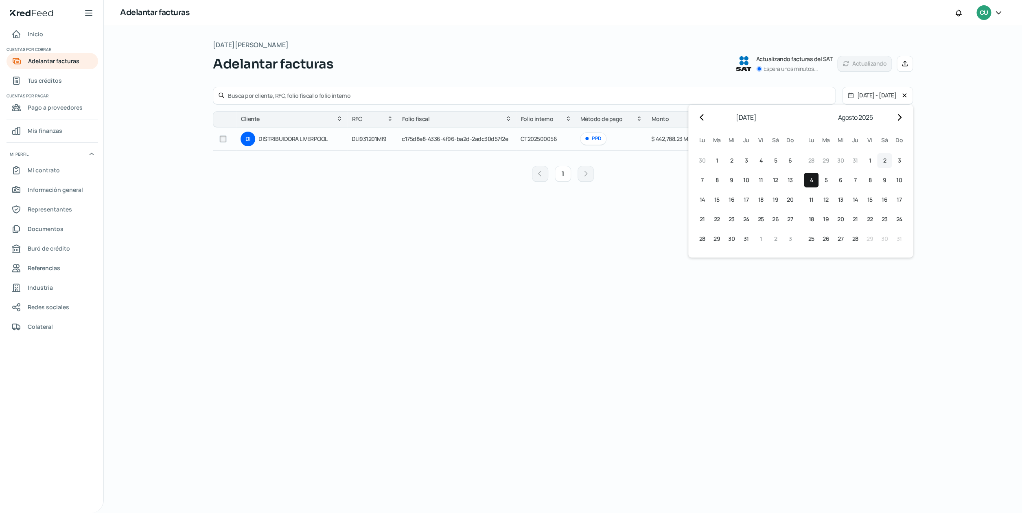
click at [882, 158] on button "2 [DATE] ([DATE])" at bounding box center [884, 160] width 15 height 15
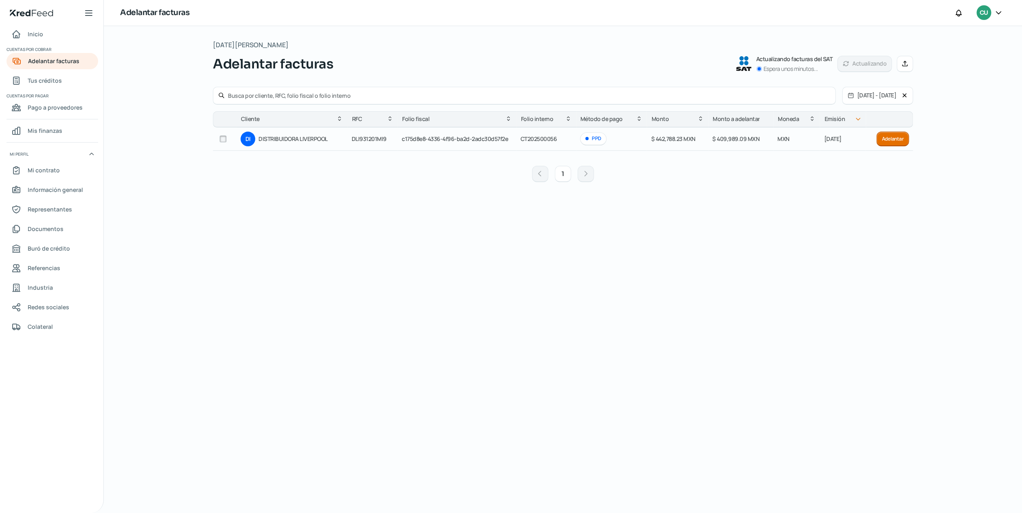
click at [881, 95] on button "[DATE] - [DATE]" at bounding box center [872, 95] width 59 height 17
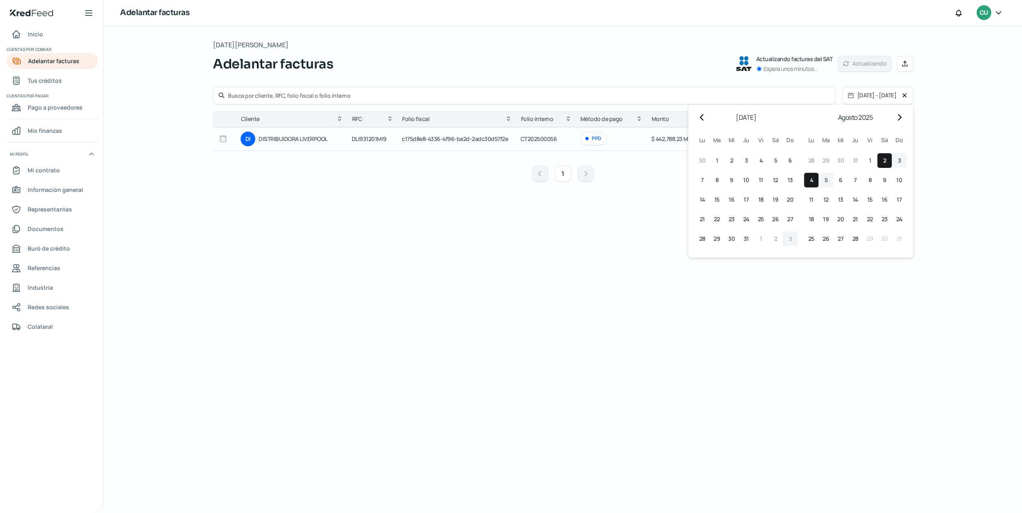
click at [827, 179] on span "5" at bounding box center [826, 180] width 3 height 10
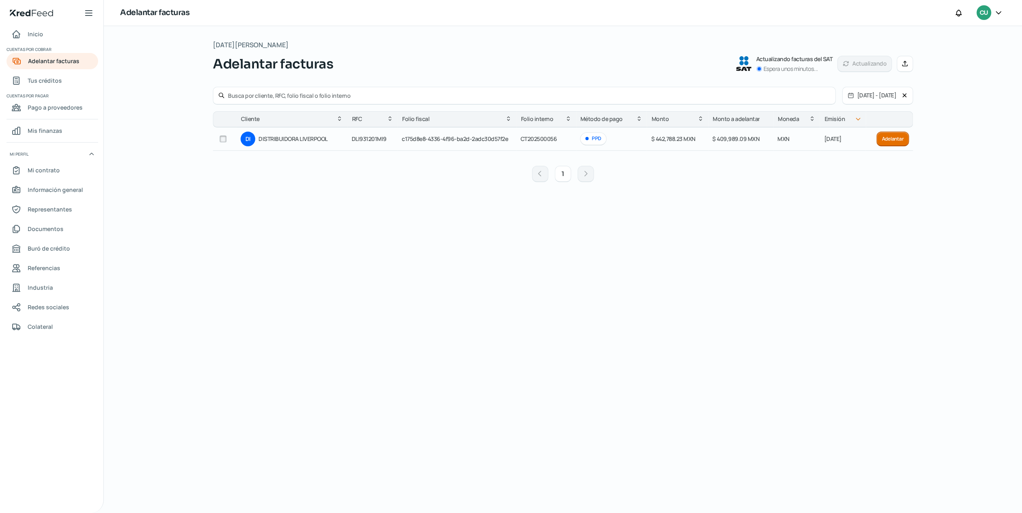
click at [887, 94] on button "[DATE] - [DATE]" at bounding box center [872, 95] width 59 height 17
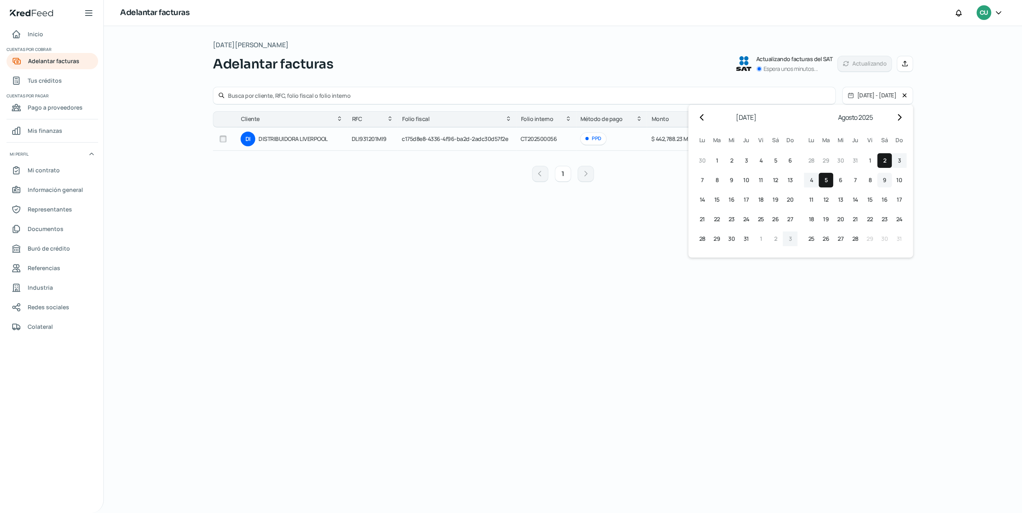
click at [888, 182] on button "9 [DATE] ([DATE])" at bounding box center [884, 180] width 15 height 15
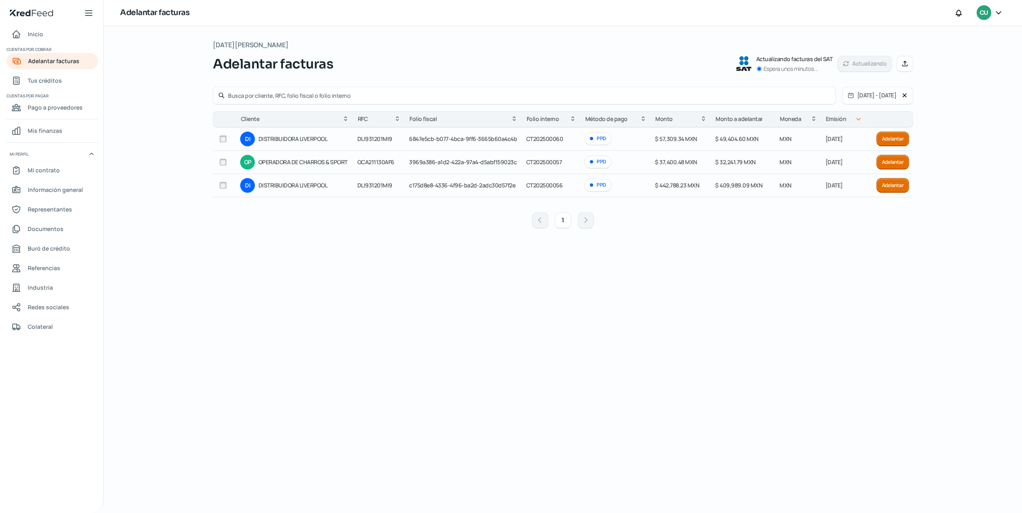
click at [843, 94] on button "[DATE] - [DATE]" at bounding box center [872, 95] width 59 height 17
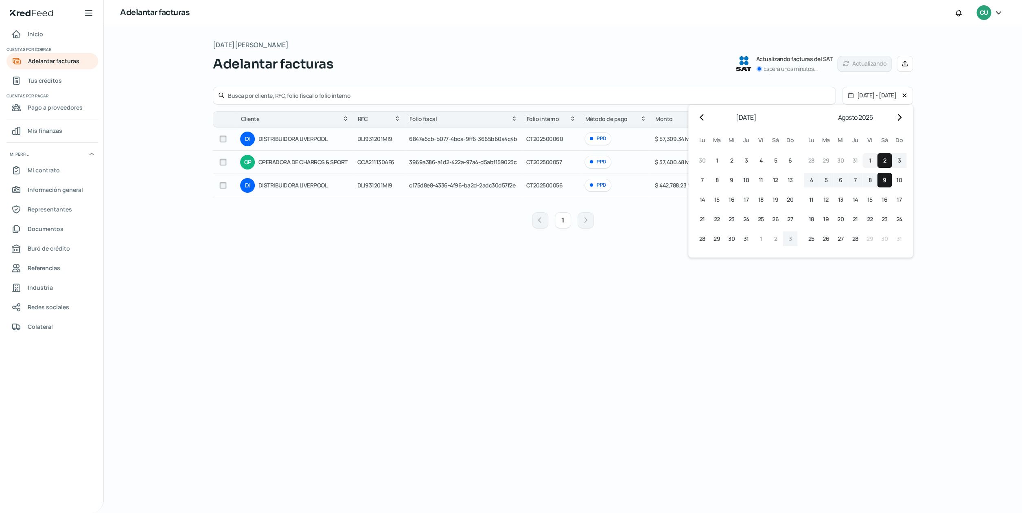
click at [869, 161] on button "1 [DATE] ([DATE])" at bounding box center [870, 160] width 15 height 15
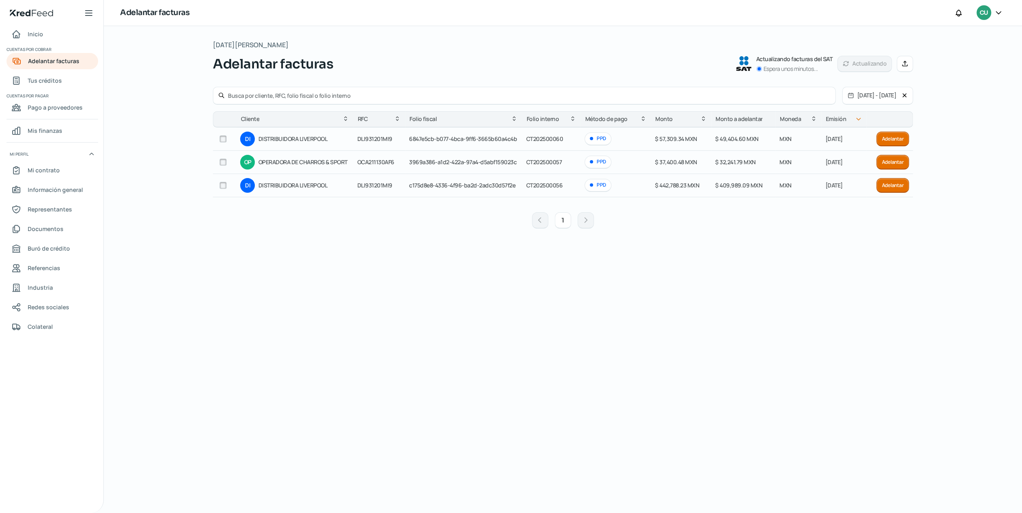
click at [886, 97] on button "[DATE] - [DATE]" at bounding box center [872, 95] width 59 height 17
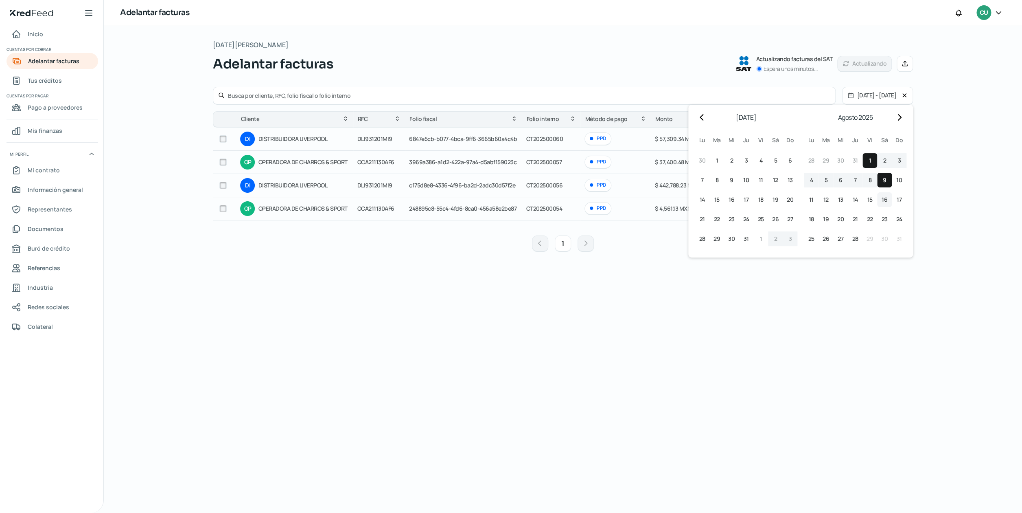
click at [885, 202] on span "16" at bounding box center [885, 200] width 6 height 10
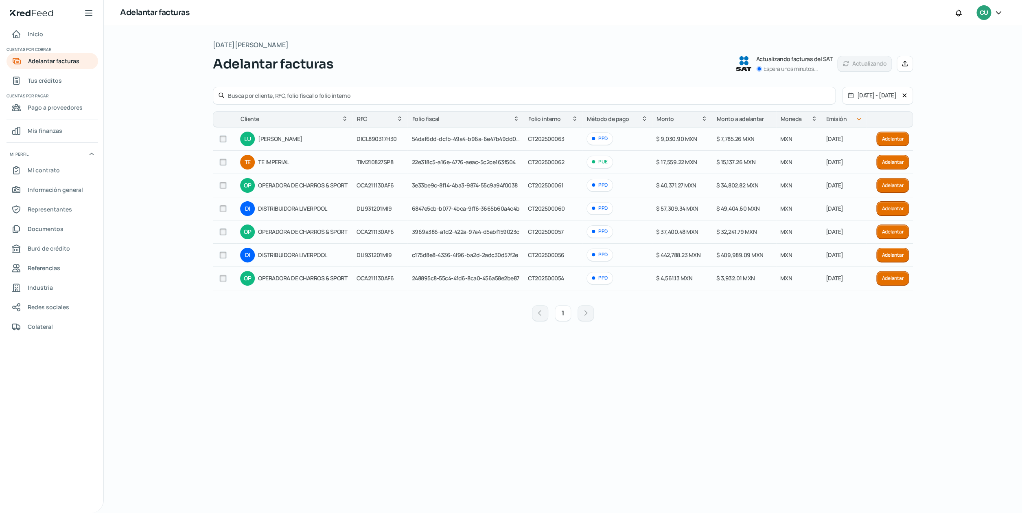
click at [904, 93] on icon at bounding box center [905, 95] width 7 height 7
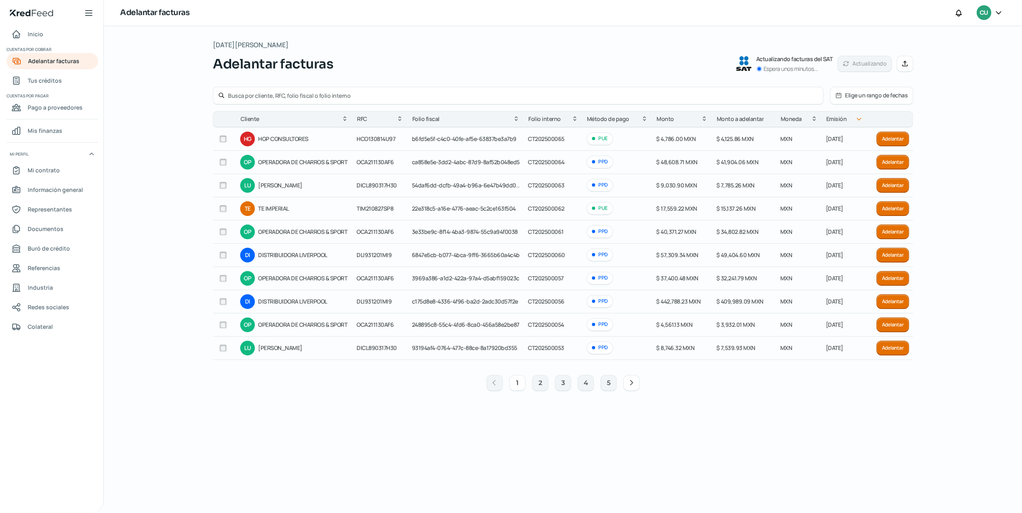
click at [604, 93] on input "text" at bounding box center [523, 96] width 590 height 8
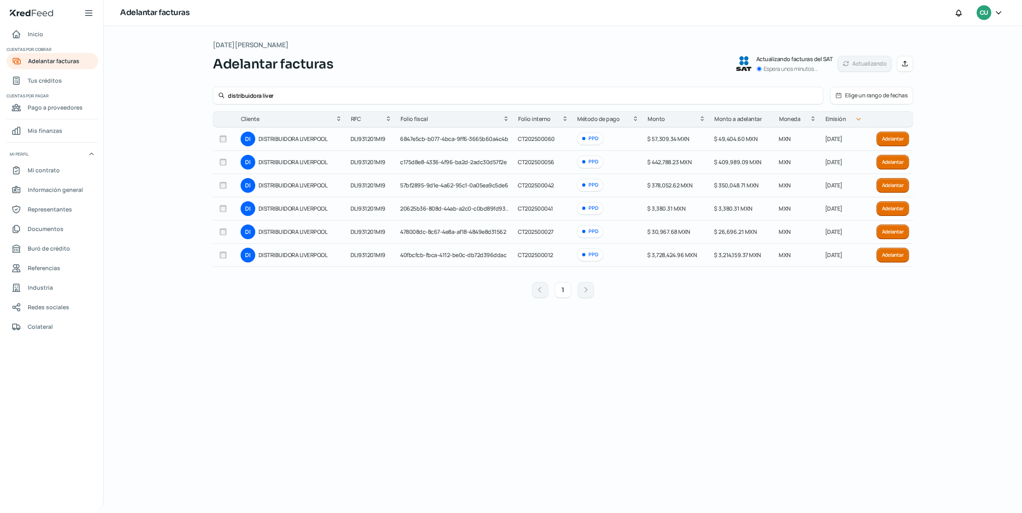
type input "distribuidora liver"
drag, startPoint x: 283, startPoint y: 97, endPoint x: 201, endPoint y: 94, distance: 82.7
click at [228, 94] on input "distribuidora liver" at bounding box center [523, 96] width 590 height 8
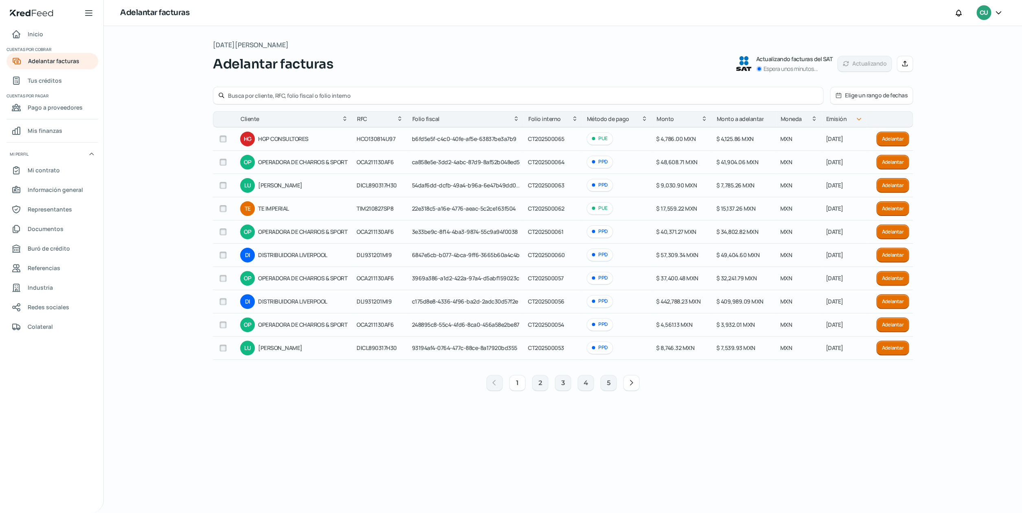
paste input "0C42889A-4C76-4DB4-8F43-B8B7957C6217"
type input "0C42889A-4C76-4DB4-8F43-B8B7957C6217"
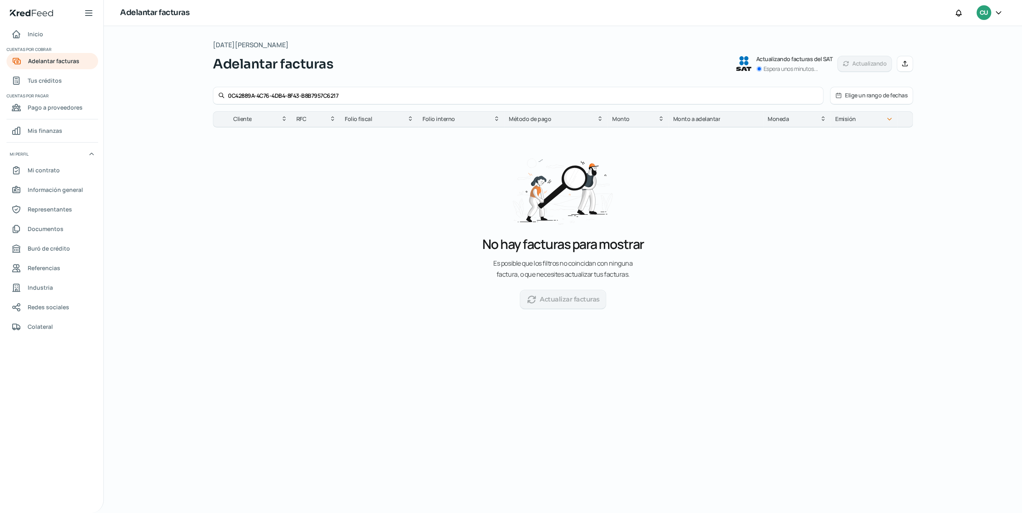
drag, startPoint x: 336, startPoint y: 98, endPoint x: 217, endPoint y: 99, distance: 118.9
click at [228, 99] on input "0C42889A-4C76-4DB4-8F43-B8B7957C6217" at bounding box center [523, 96] width 590 height 8
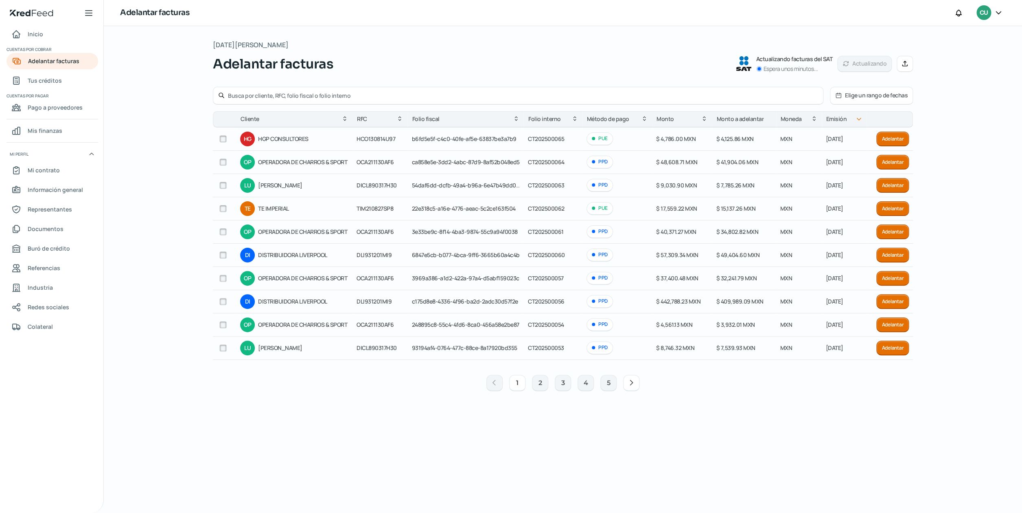
click at [891, 92] on button "Elige un rango de fechas" at bounding box center [872, 95] width 82 height 17
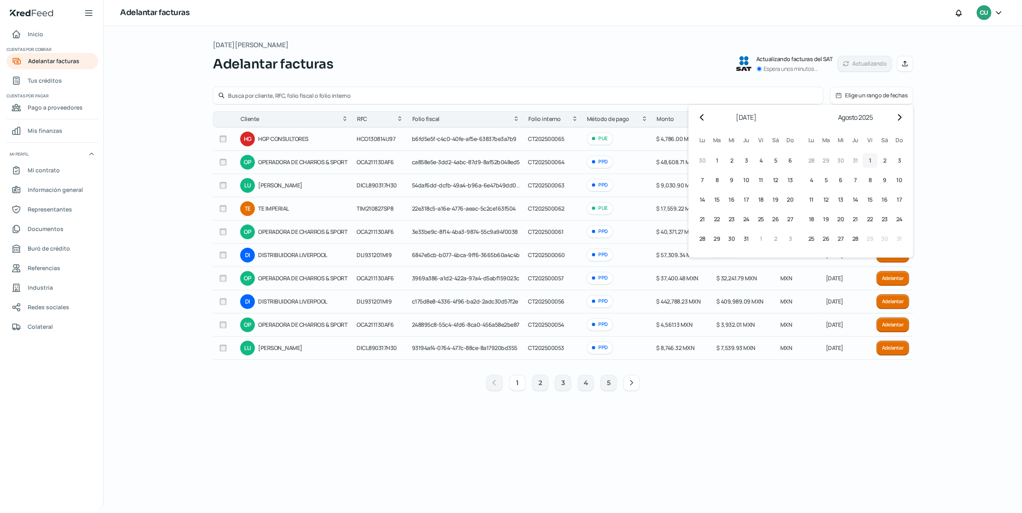
click at [868, 162] on button "1 [DATE] ([DATE])" at bounding box center [870, 160] width 15 height 15
click at [829, 181] on button "5 [DATE] ([DATE])" at bounding box center [826, 180] width 15 height 15
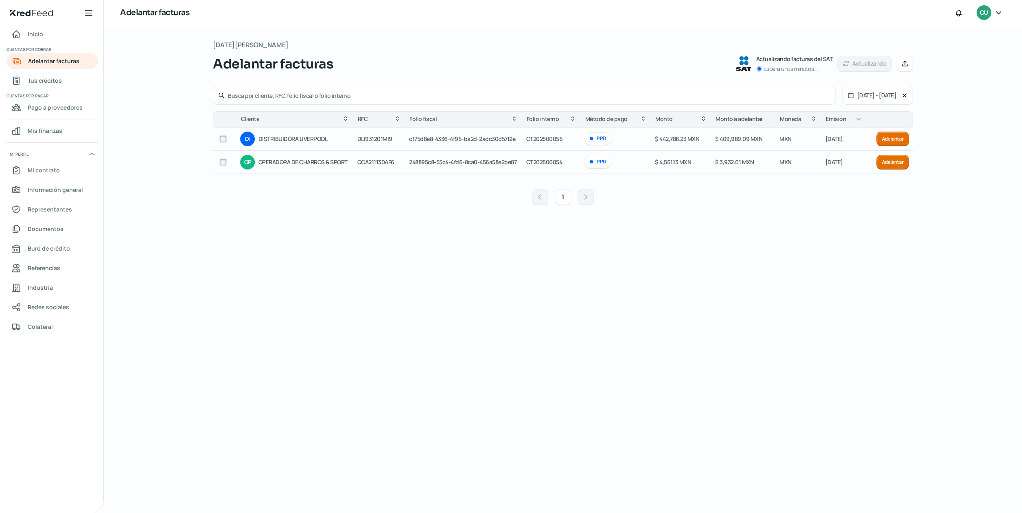
click at [909, 96] on button at bounding box center [907, 95] width 11 height 17
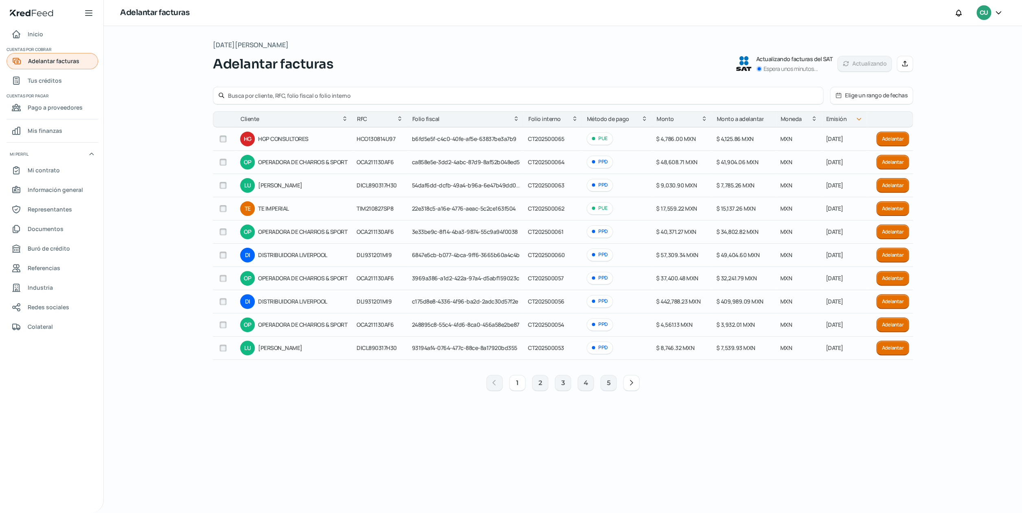
click at [65, 63] on span "Adelantar facturas" at bounding box center [53, 61] width 51 height 10
click at [358, 95] on input "text" at bounding box center [523, 96] width 590 height 8
type input "l"
click at [605, 57] on div "Adelantar facturas Actualizando facturas del SAT Espera unos minutos... Actuali…" at bounding box center [563, 64] width 700 height 20
click at [907, 63] on icon at bounding box center [905, 63] width 7 height 7
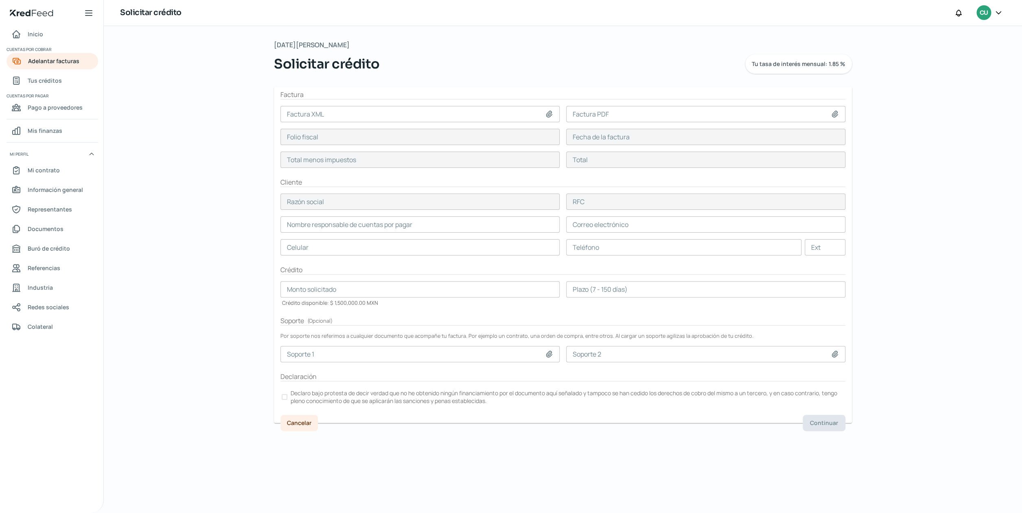
click at [551, 113] on icon at bounding box center [549, 114] width 6 height 6
type input "C:\fakepath\0C42889A-4C76-4DB4-8F43-B8B7957C6217 (1).xml"
type input "0C42889A-4C76-4DB4-8F43-B8B7957C6217 (1).xml"
click at [836, 113] on icon at bounding box center [835, 114] width 6 height 6
type input "0c42889a-4c76-4db4-8f43-b8b7957c6217"
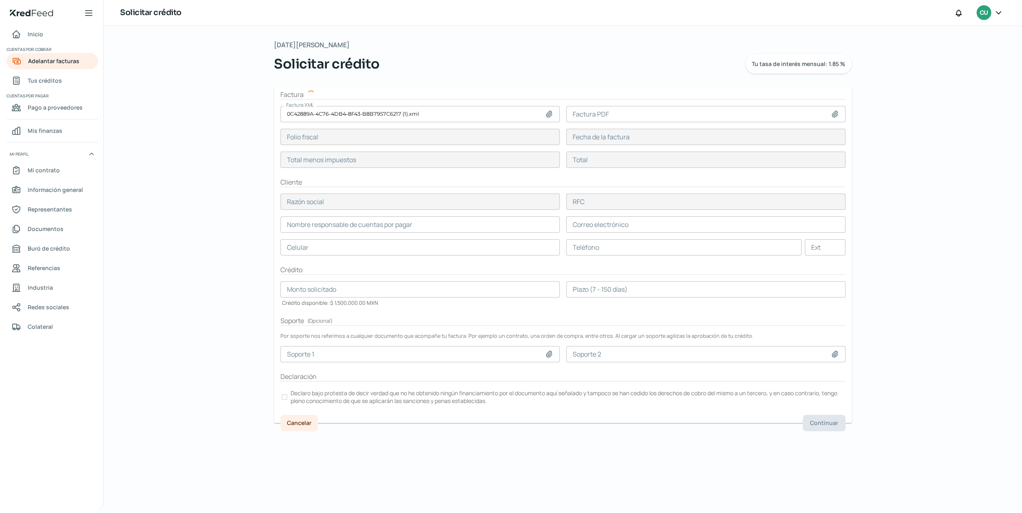
type input "04 ago, 2025"
type input "2967633.28"
type input "3442455.03"
type input "DISTRIBUIDORA LIVERPOOL"
type input "DLI931201MI9"
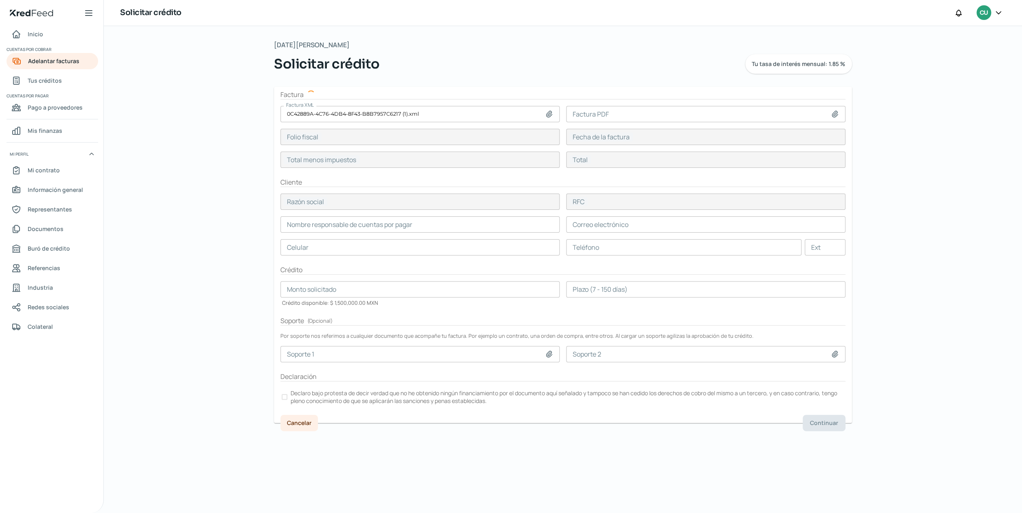
type input "2967633.28"
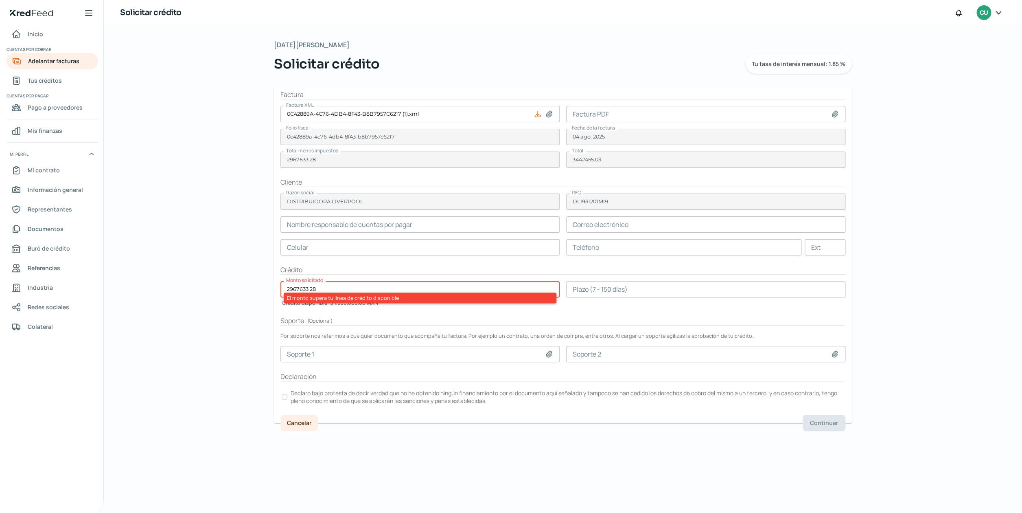
type input "[PERSON_NAME]"
type input "[EMAIL_ADDRESS][DOMAIN_NAME]"
type input "12 - 3455 - 6678"
type input "12 - 3455 - 5556"
type input "C:\fakepath\Invoice_FCT_2025_00055 (1).pdf"
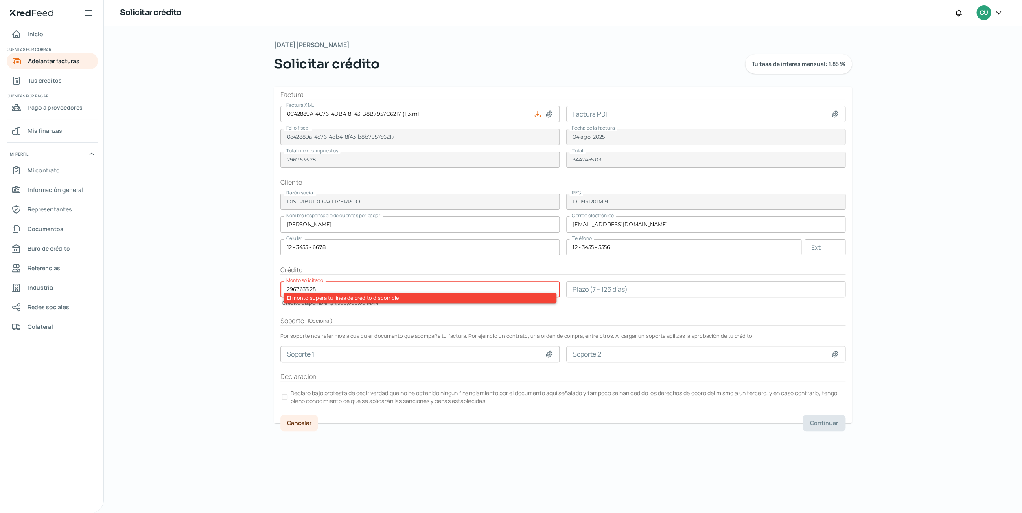
type input "Invoice_FCT_2025_00055 (1).pdf"
click at [328, 291] on input "2967633.28" at bounding box center [420, 289] width 279 height 16
drag, startPoint x: 328, startPoint y: 291, endPoint x: 225, endPoint y: 286, distance: 103.1
click at [281, 286] on input "2967633.28" at bounding box center [420, 289] width 279 height 16
type input "1000000"
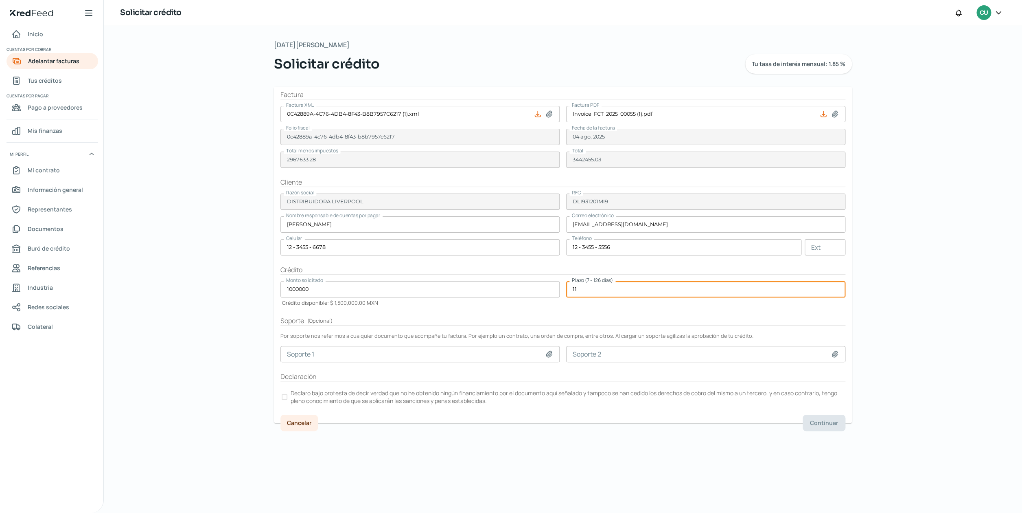
type input "11"
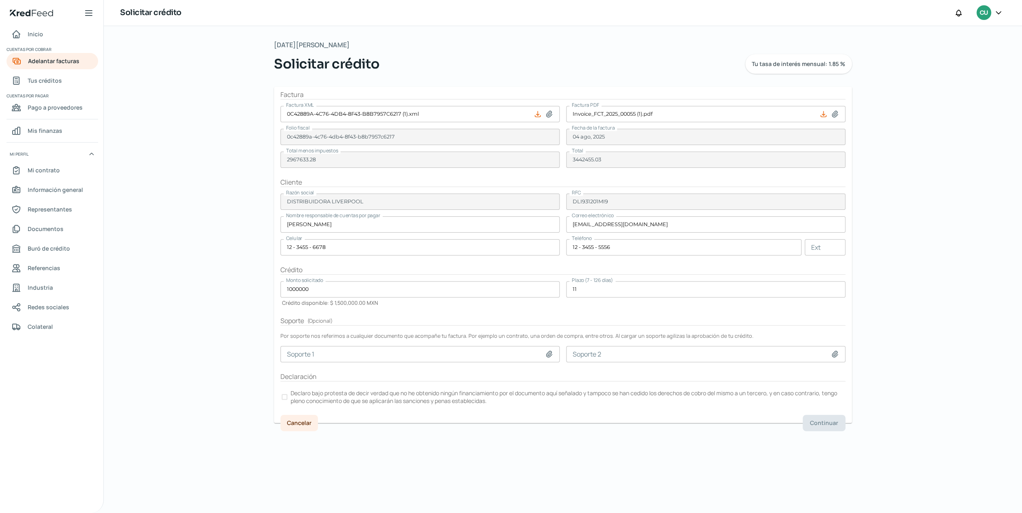
click at [410, 316] on form "Factura Factura XML 0C42889A-4C76-4DB4-8F43-B8B7957C6217 (1).xml Factura PDF In…" at bounding box center [563, 255] width 578 height 336
click at [101, 222] on nav "Inicio Cuentas por cobrar Adelantar facturas Tus créditos Cuentas por pagar Pag…" at bounding box center [51, 264] width 103 height 477
click at [554, 354] on div at bounding box center [550, 354] width 11 height 8
click at [546, 354] on icon at bounding box center [549, 354] width 8 height 8
type input "C:\fakepath\Gong Cha MEX Mail - Validación XML periodo [DATE] de Consignación…"
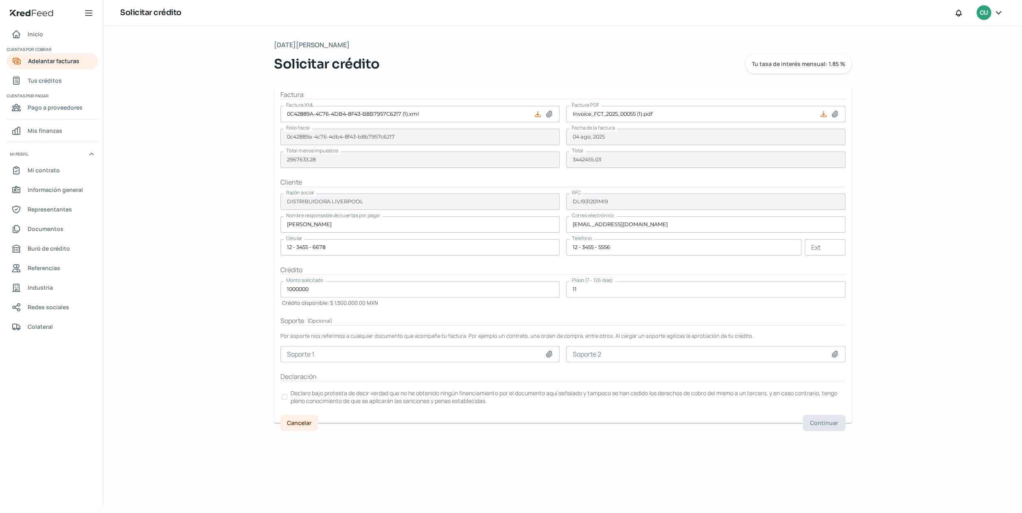
type input "Gong Cha MEX Mail - Validación XML periodo [DATE] de Consignación Gong cha No…"
click at [285, 397] on div at bounding box center [285, 397] width 6 height 6
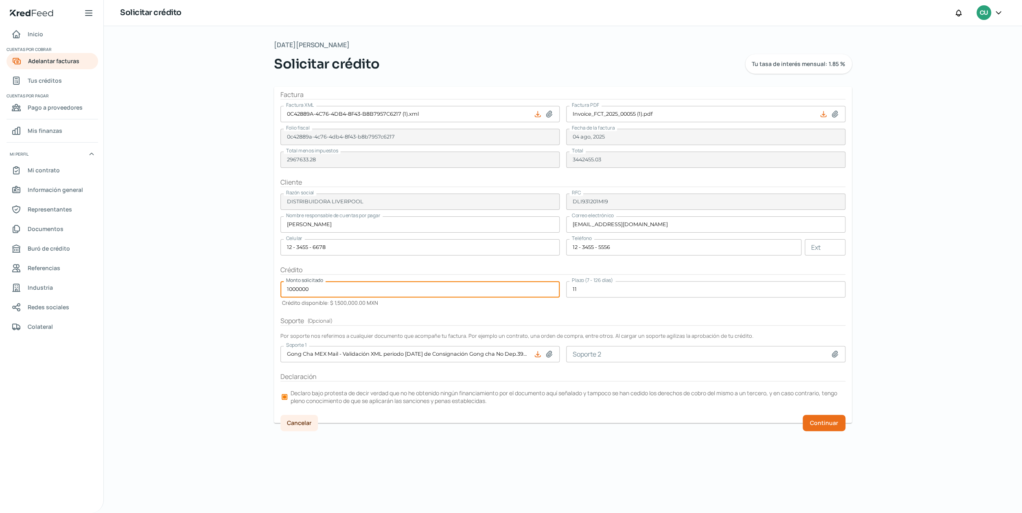
drag, startPoint x: 310, startPoint y: 289, endPoint x: 300, endPoint y: 290, distance: 10.2
click at [300, 290] on input "1000000" at bounding box center [420, 289] width 279 height 16
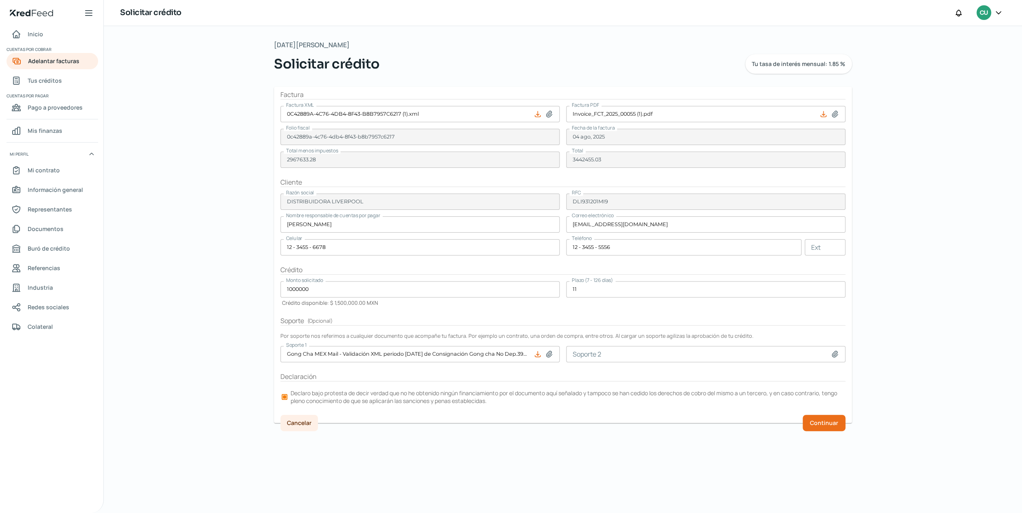
click at [516, 318] on h2 "Soporte ( Opcional )" at bounding box center [563, 320] width 565 height 9
click at [833, 428] on button "Continuar" at bounding box center [824, 423] width 43 height 16
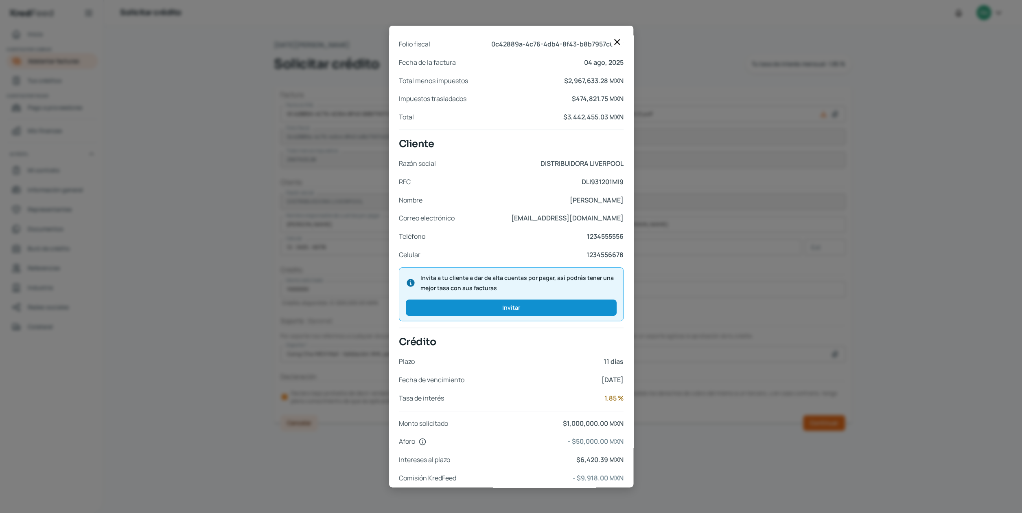
scroll to position [159, 0]
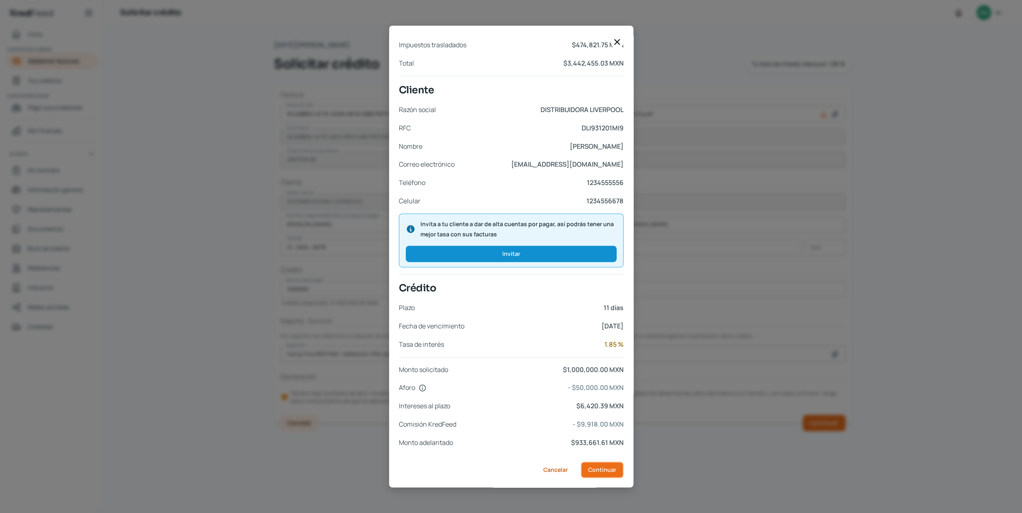
click at [610, 468] on span "Continuar" at bounding box center [602, 470] width 28 height 6
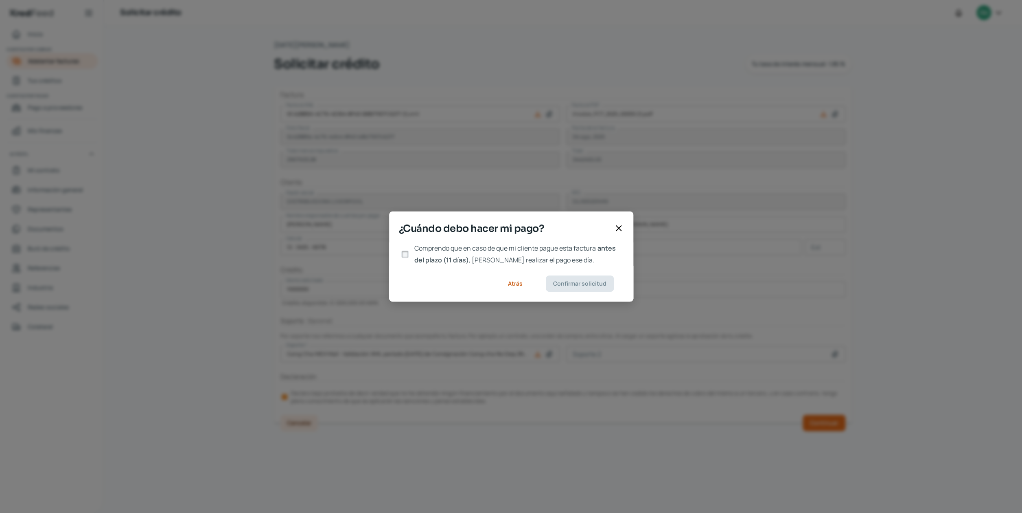
scroll to position [0, 0]
click at [406, 252] on input "Comprendo que en caso de que mi cliente pague esta factura antes del plazo (11 …" at bounding box center [404, 253] width 7 height 7
checkbox input "true"
click at [577, 283] on span "Confirmar solicitud" at bounding box center [579, 284] width 53 height 6
click at [617, 229] on icon at bounding box center [619, 228] width 10 height 10
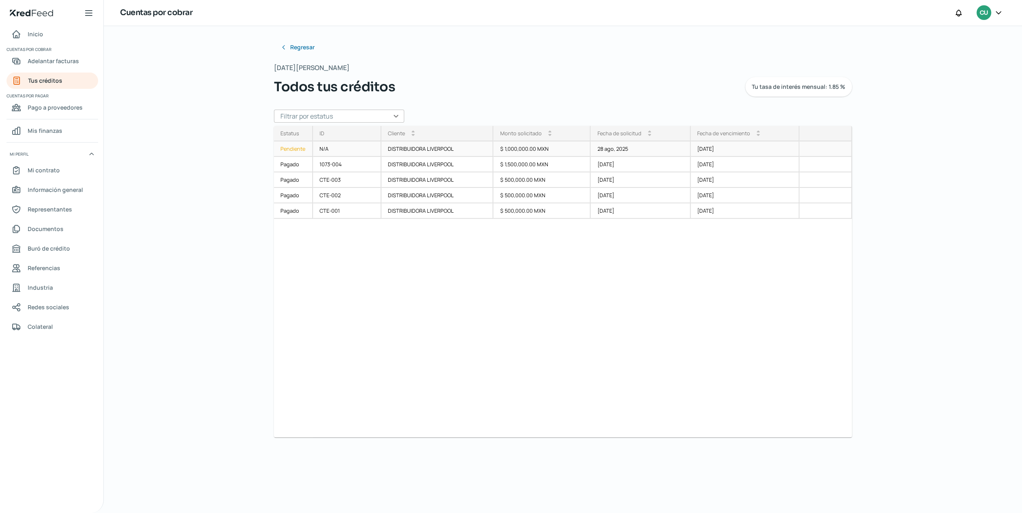
click at [293, 148] on div "Pendiente" at bounding box center [293, 148] width 39 height 15
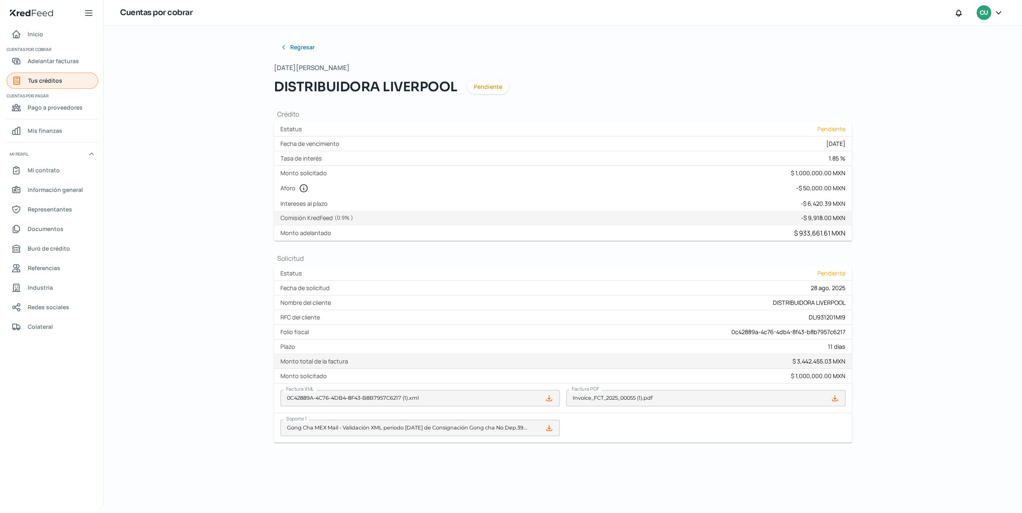
click at [45, 79] on span "Tus créditos" at bounding box center [45, 80] width 34 height 10
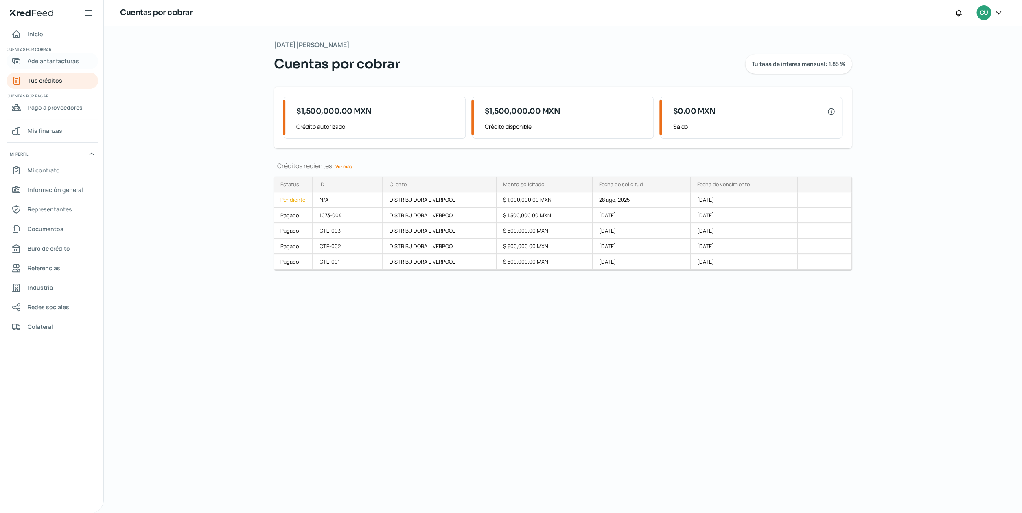
click at [56, 59] on span "Adelantar facturas" at bounding box center [53, 61] width 51 height 10
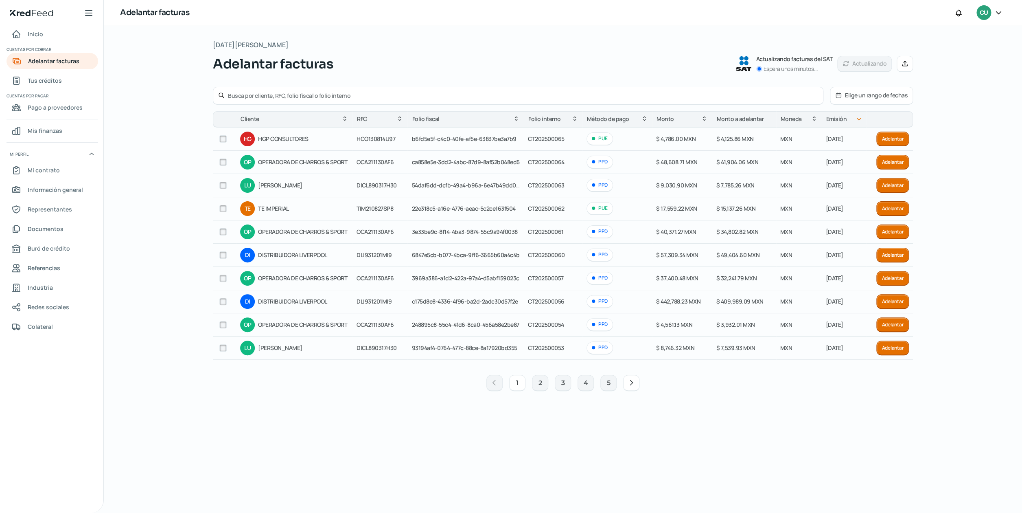
click at [856, 97] on button "Elige un rango de fechas" at bounding box center [872, 95] width 82 height 17
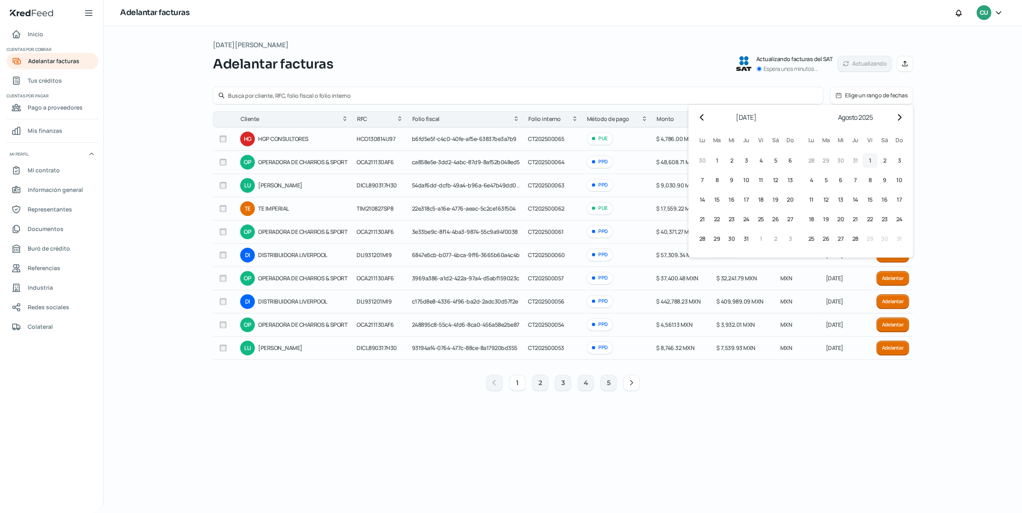
click at [867, 159] on button "1 [DATE] ([DATE])" at bounding box center [870, 160] width 15 height 15
click at [827, 182] on span "5" at bounding box center [826, 180] width 3 height 10
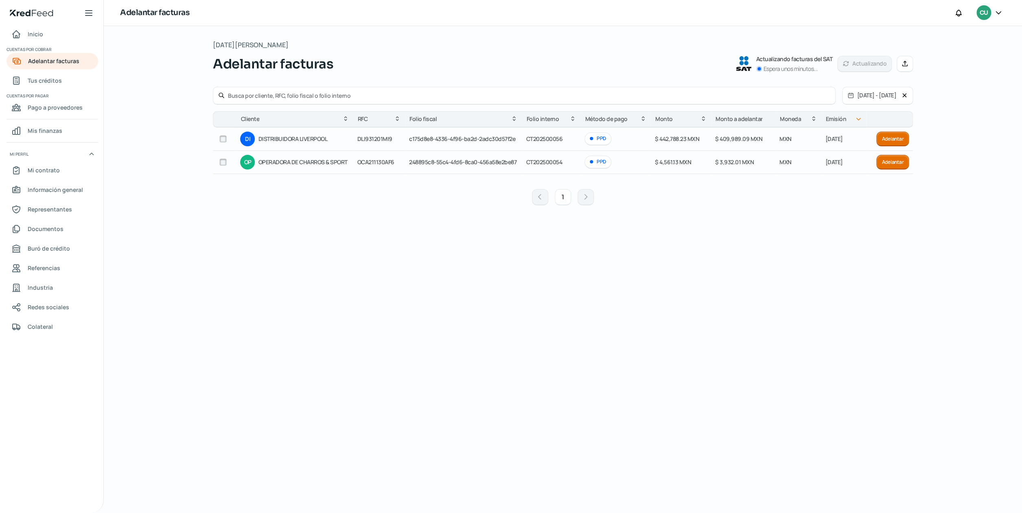
click at [882, 248] on div "[DATE][PERSON_NAME] Adelantar facturas Actualizando facturas del SAT Espera uno…" at bounding box center [563, 269] width 700 height 461
click at [998, 13] on icon at bounding box center [999, 13] width 8 height 8
click at [935, 115] on span "Cerrar sesión" at bounding box center [928, 110] width 37 height 10
